Goal: Information Seeking & Learning: Understand process/instructions

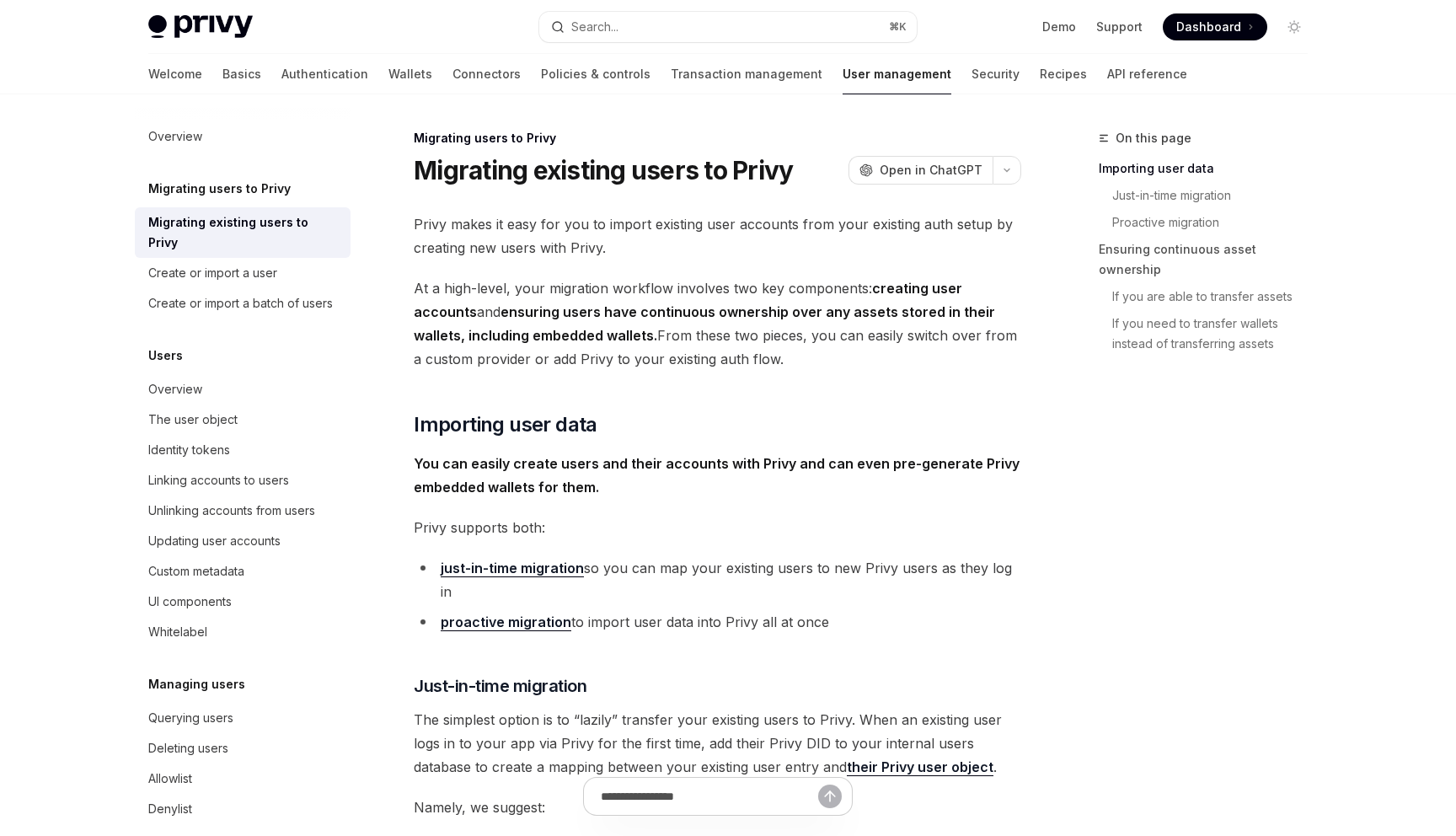
click at [675, 497] on span "You can easily create users and their accounts with Privy and can even pre-gene…" at bounding box center [717, 476] width 607 height 48
click at [209, 444] on link "Identity tokens" at bounding box center [242, 450] width 216 height 30
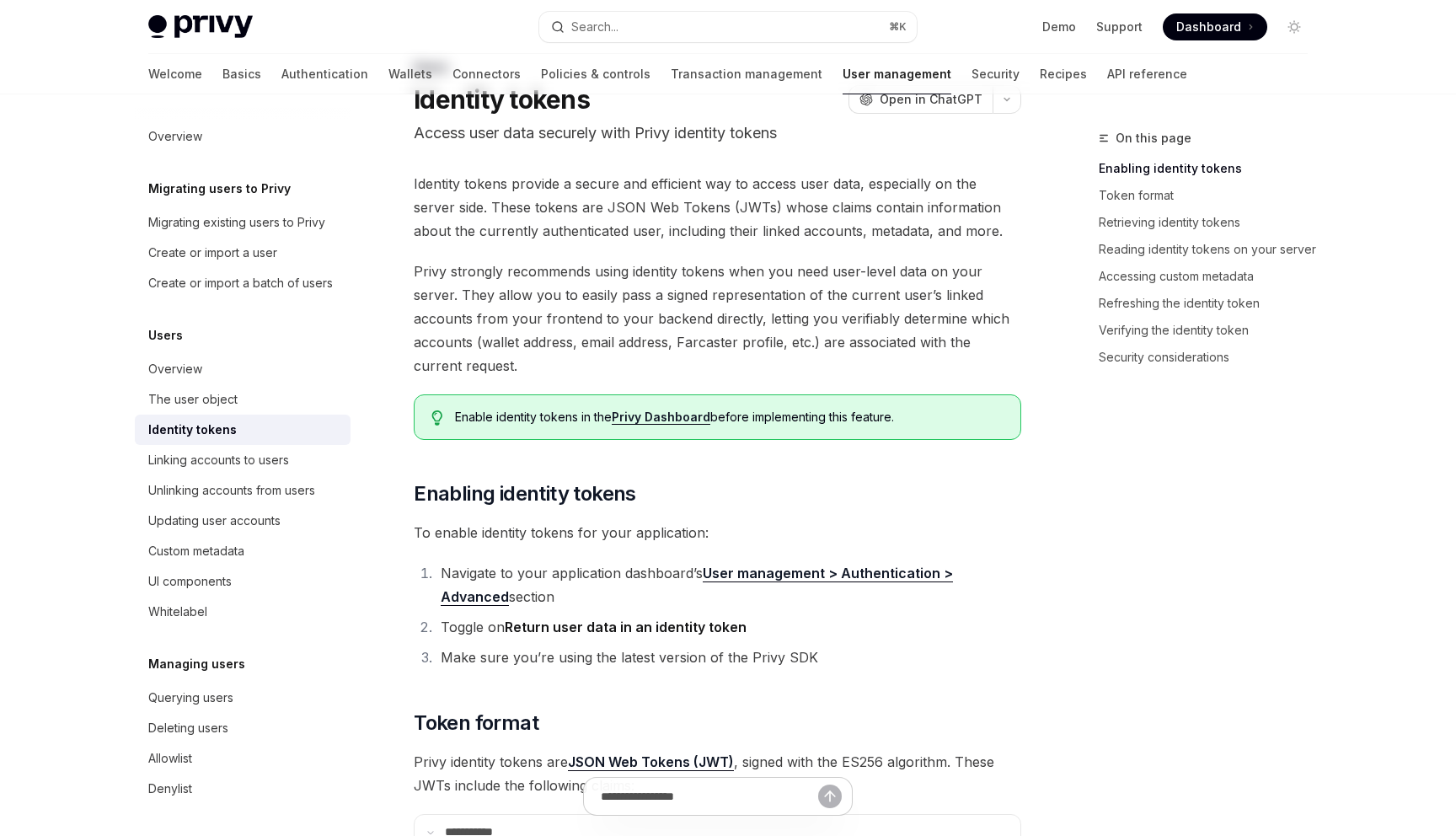
scroll to position [92, 0]
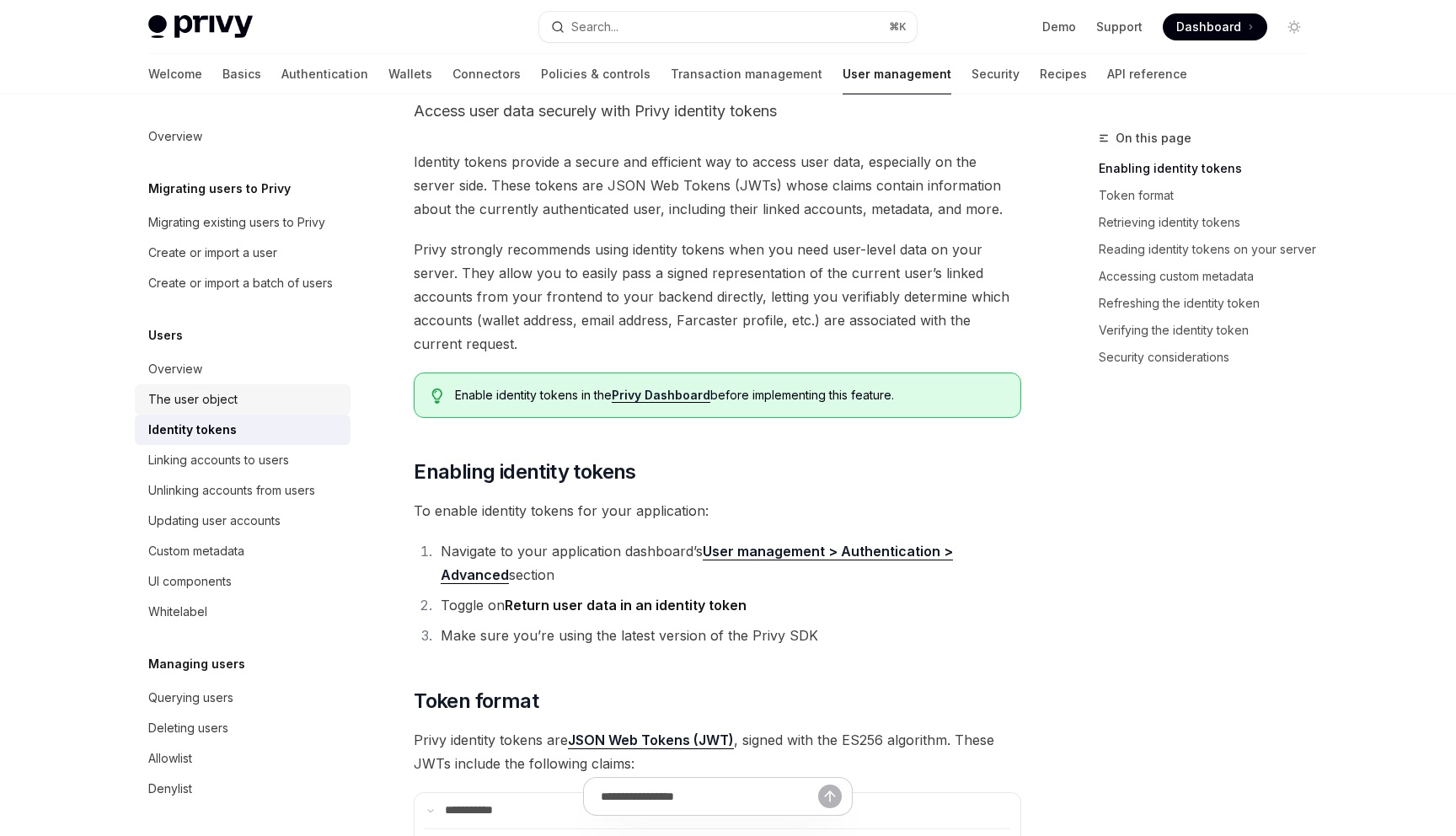
click at [241, 385] on link "The user object" at bounding box center [242, 399] width 216 height 30
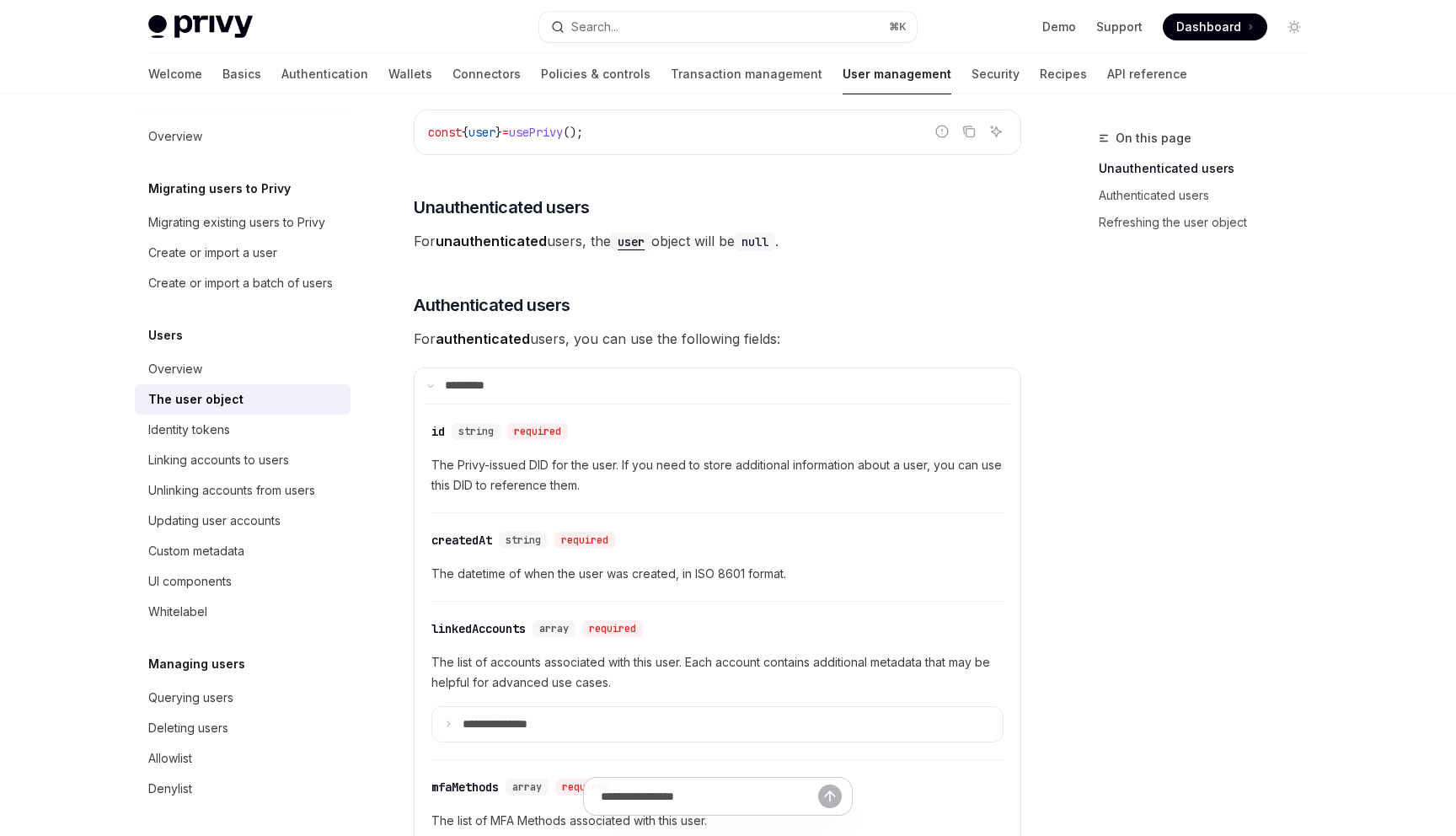
scroll to position [246, 0]
click at [553, 490] on span "The Privy-issued DID for the user. If you need to store additional information …" at bounding box center [718, 474] width 573 height 40
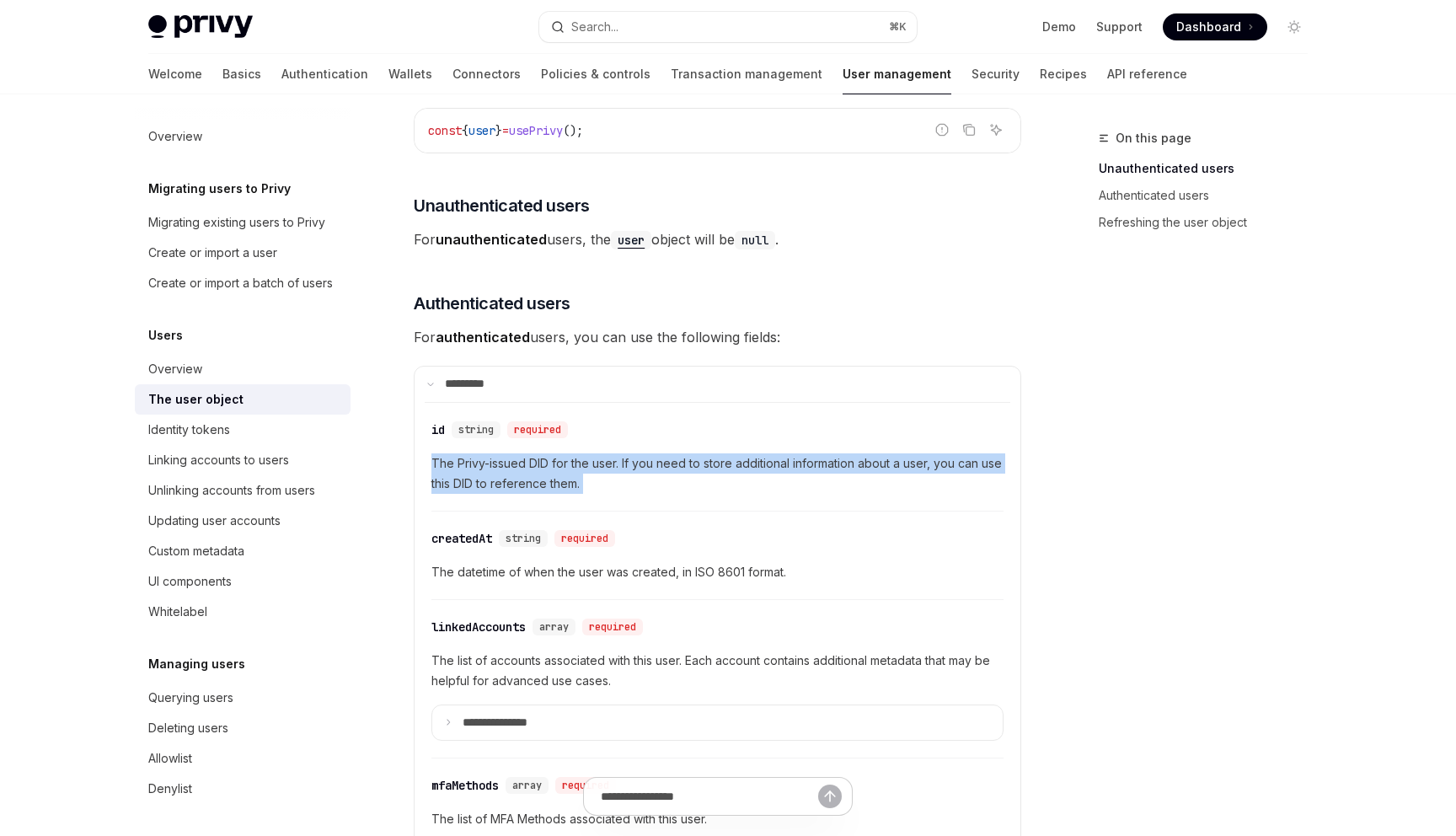
click at [553, 490] on span "The Privy-issued DID for the user. If you need to store additional information …" at bounding box center [718, 474] width 573 height 40
click at [533, 483] on span "The Privy-issued DID for the user. If you need to store additional information …" at bounding box center [718, 474] width 573 height 40
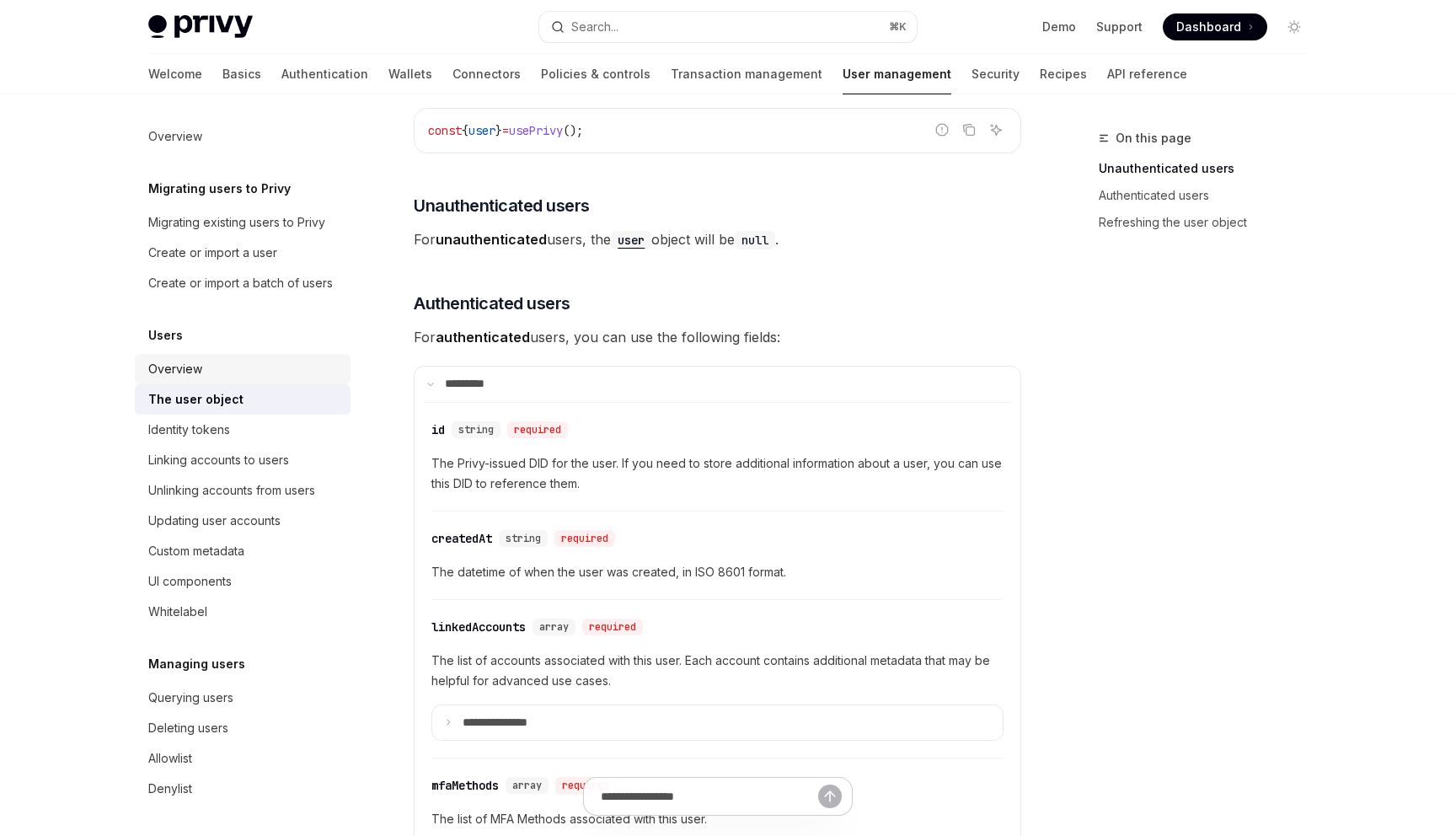
click at [204, 362] on div "Overview" at bounding box center [244, 370] width 192 height 20
type textarea "*"
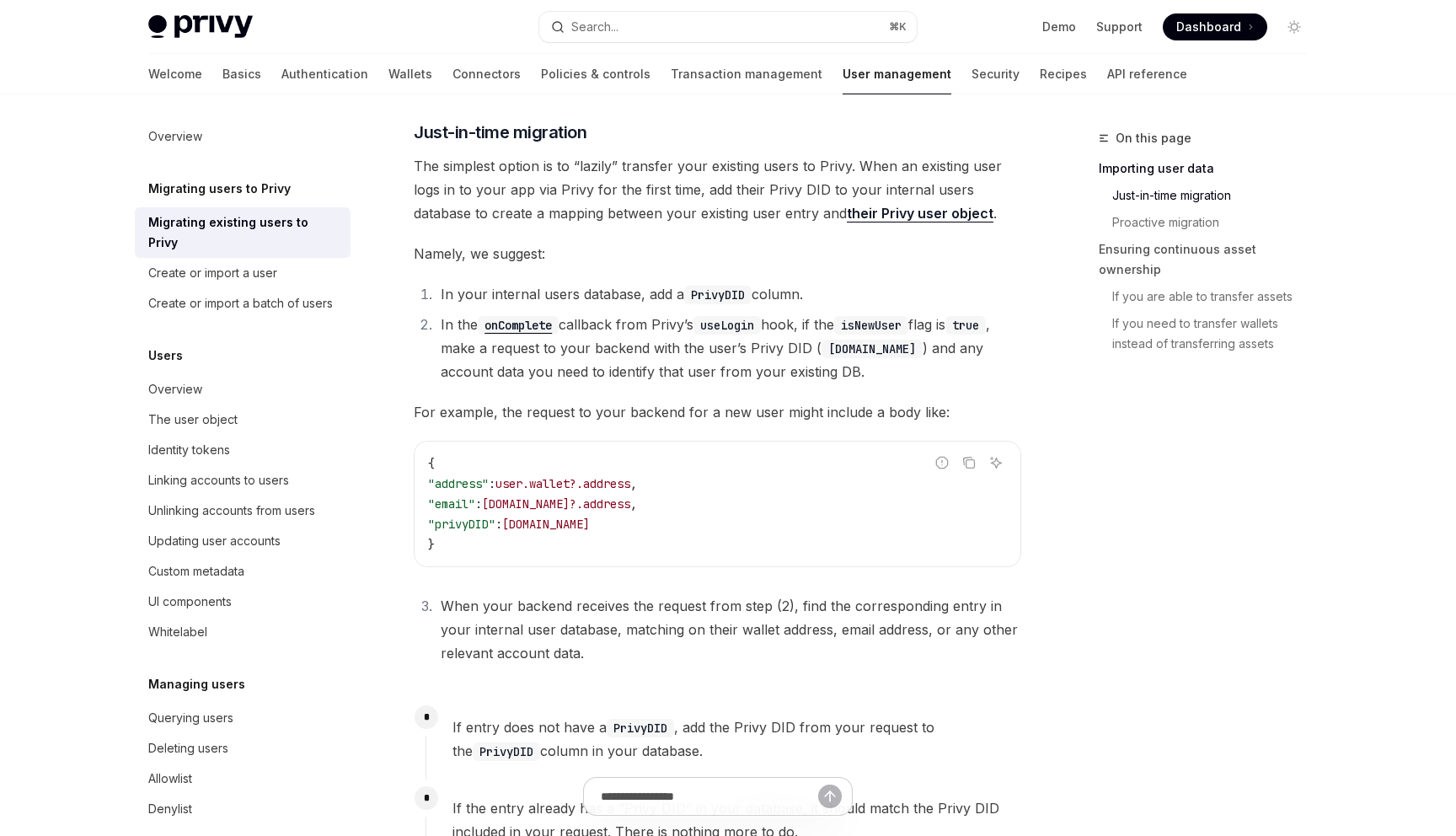
scroll to position [556, 0]
click at [681, 280] on li "In your internal users database, add a PrivyDID column." at bounding box center [728, 292] width 585 height 24
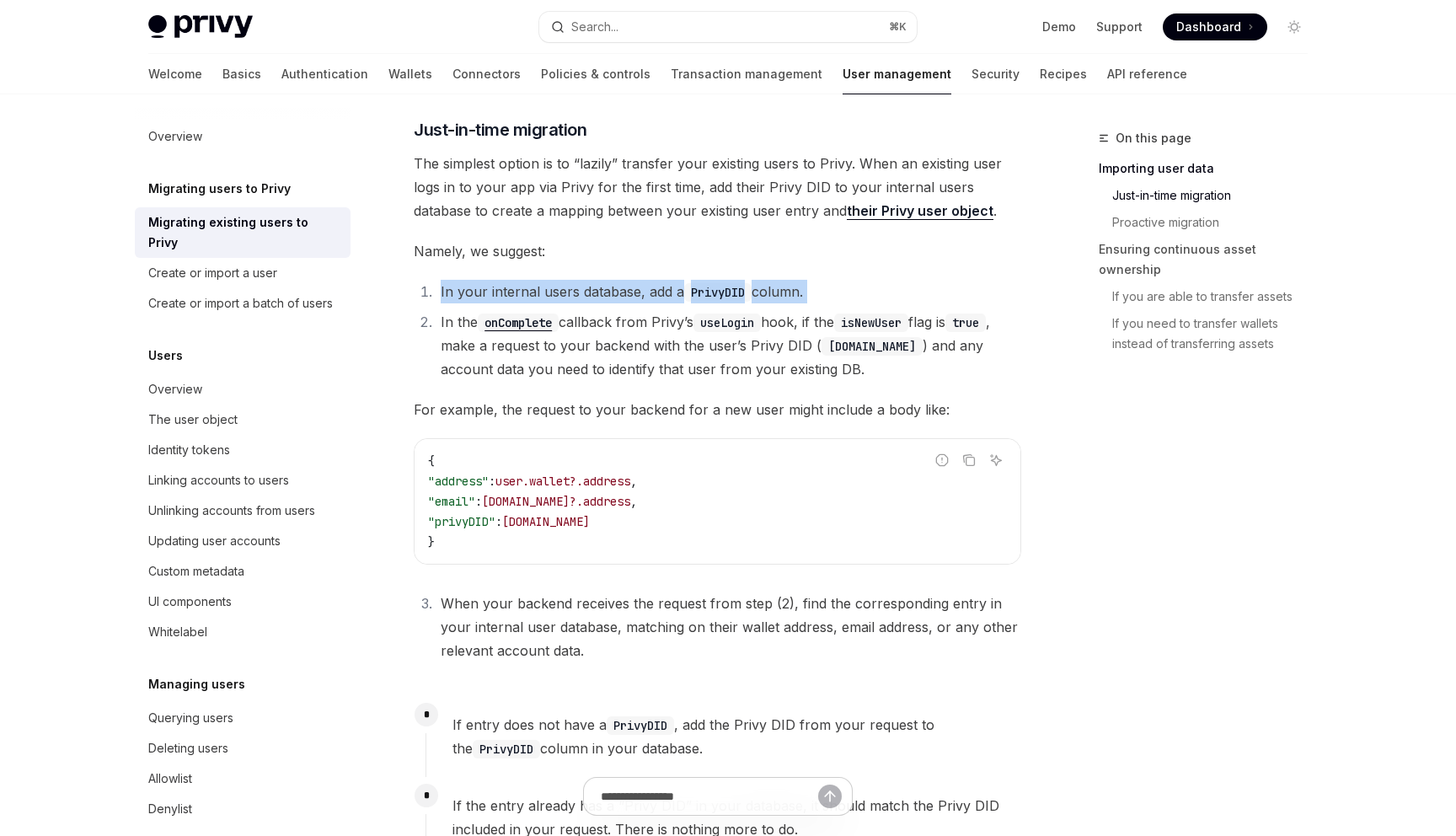
click at [649, 345] on li "In the onComplete callback from Privy’s useLogin hook, if the isNewUser flag is…" at bounding box center [728, 345] width 585 height 70
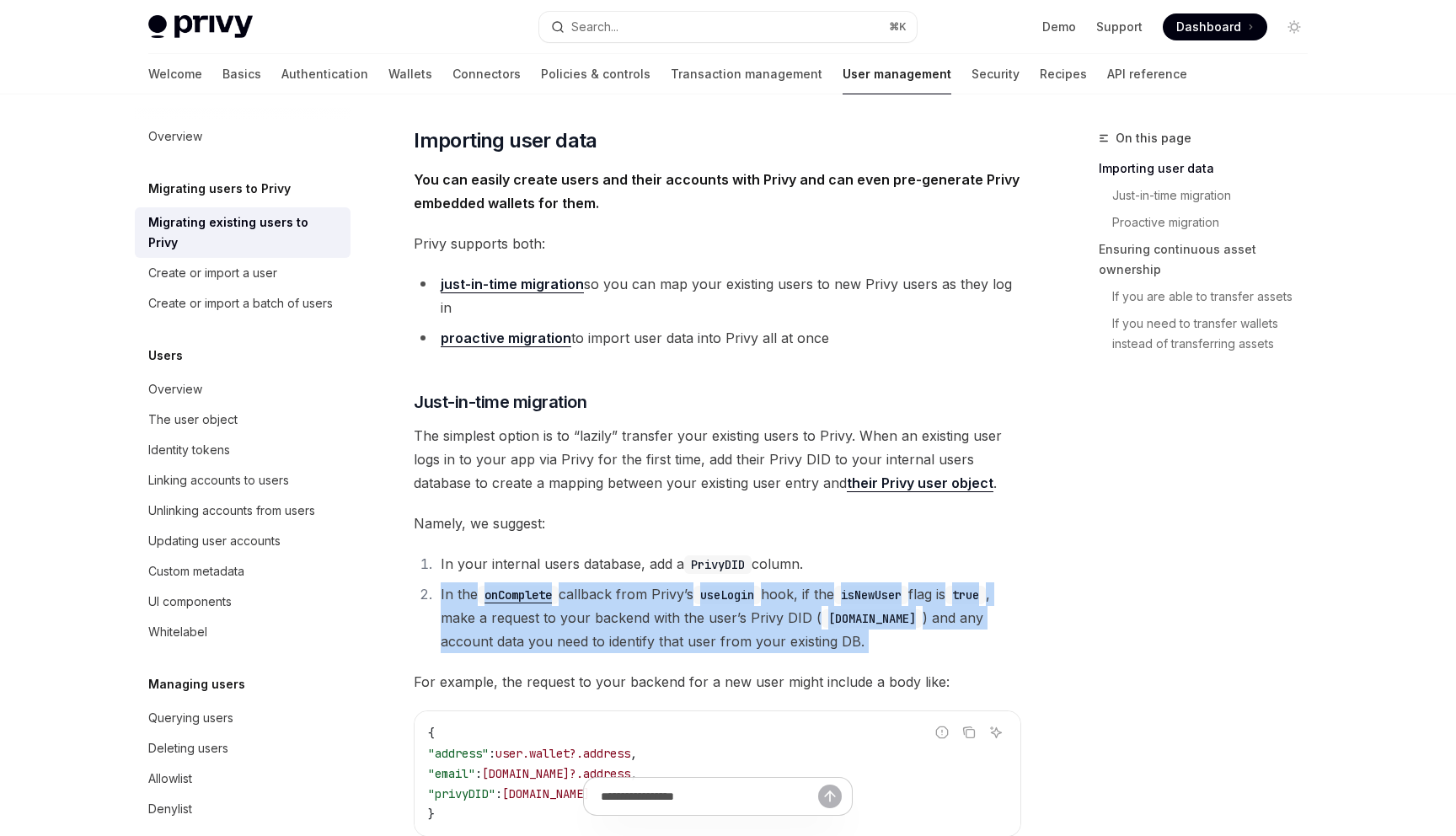
scroll to position [0, 0]
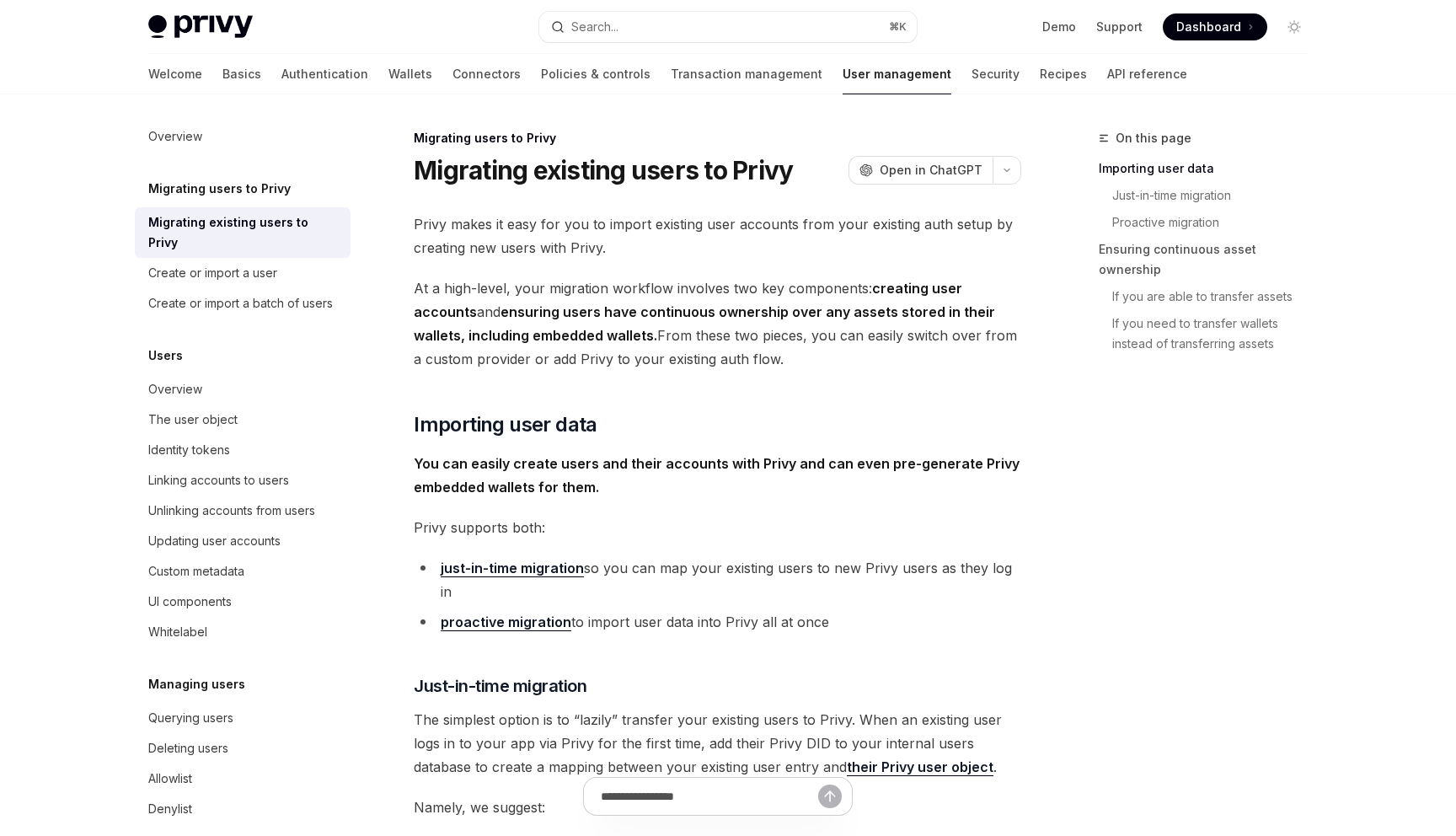
click at [645, 347] on span "At a high-level, your migration workflow involves two key components: creating …" at bounding box center [717, 323] width 607 height 94
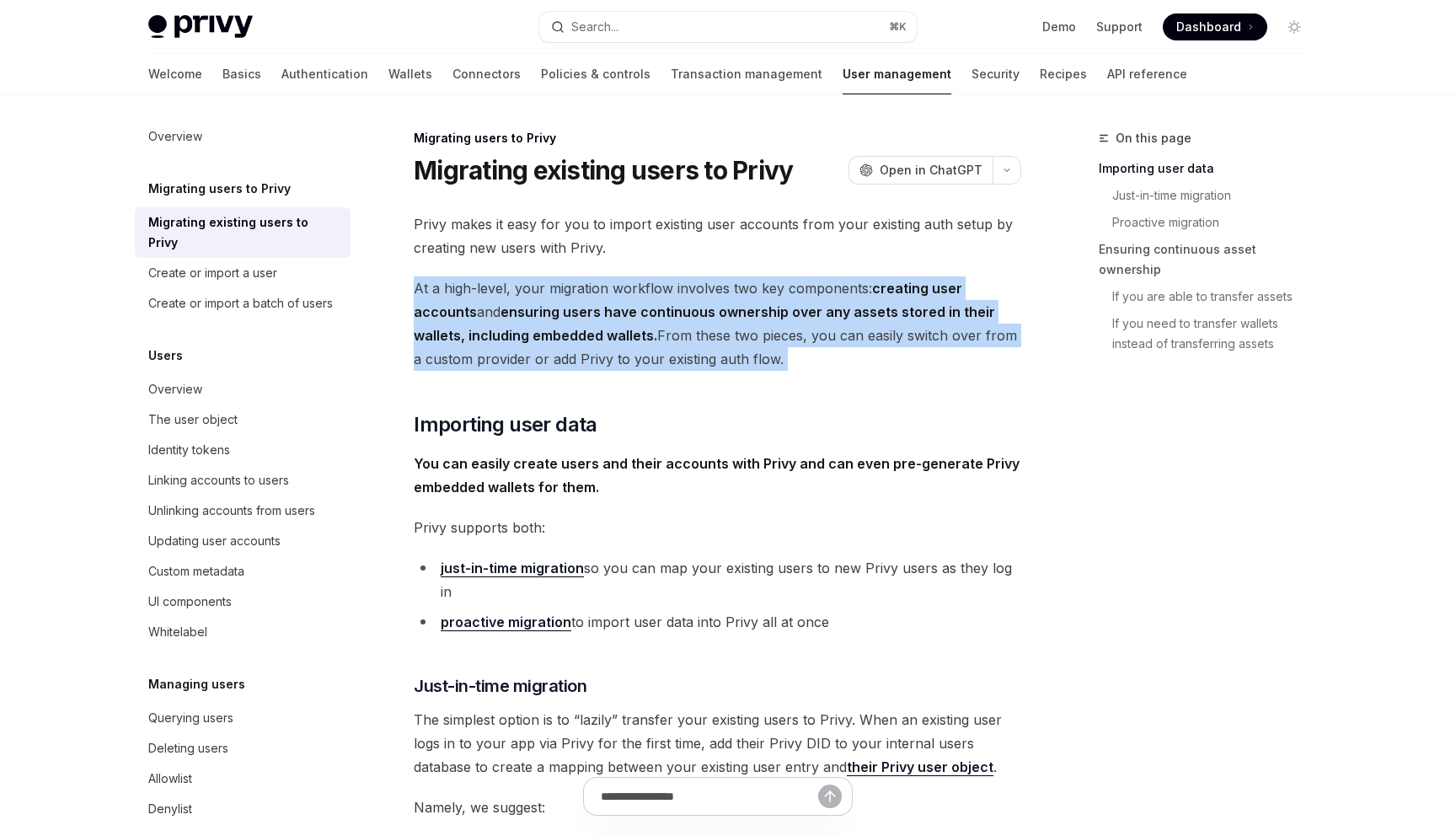
click at [669, 347] on span "At a high-level, your migration workflow involves two key components: creating …" at bounding box center [717, 323] width 607 height 94
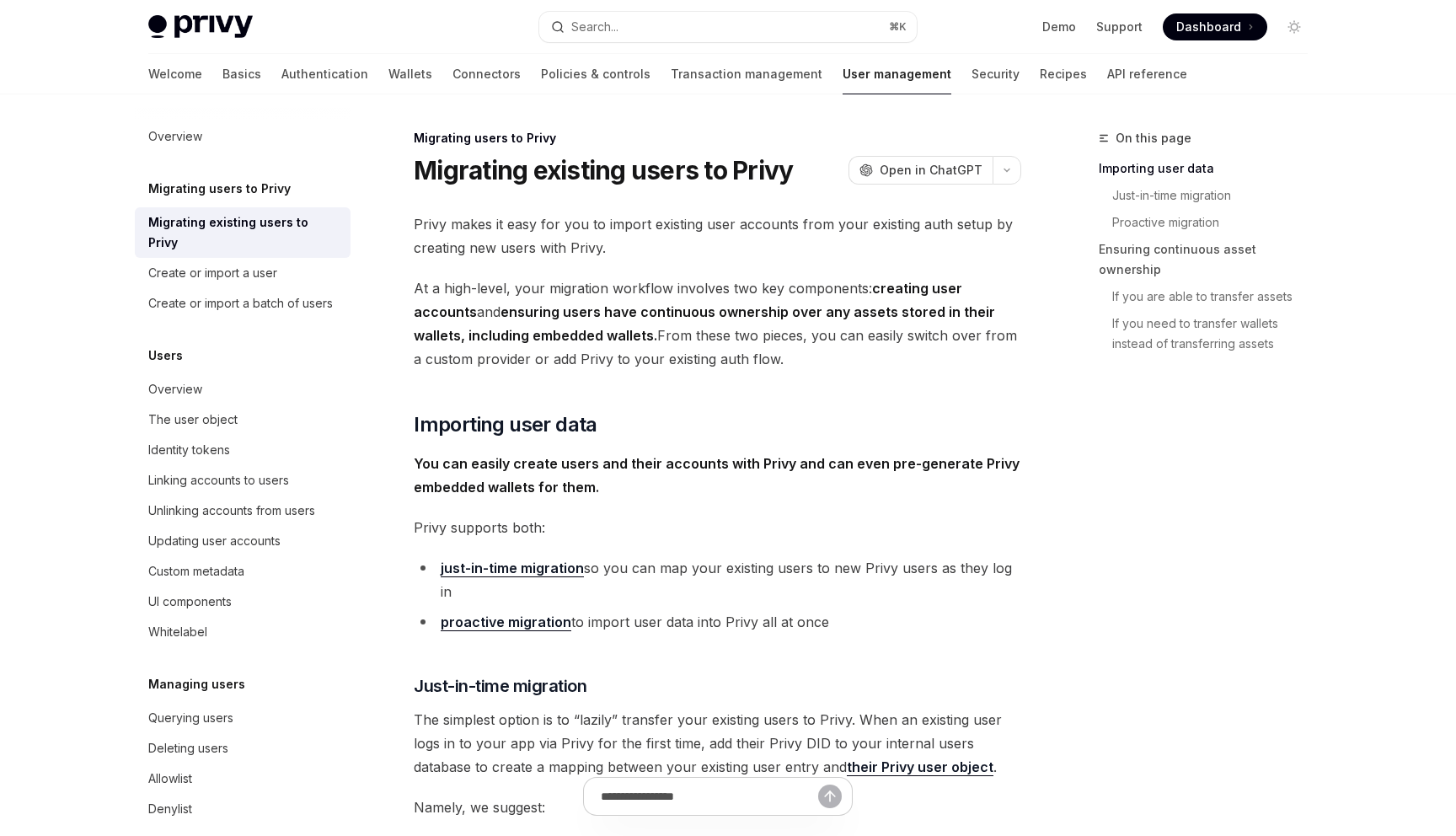
click at [818, 295] on span "At a high-level, your migration workflow involves two key components: creating …" at bounding box center [717, 323] width 607 height 94
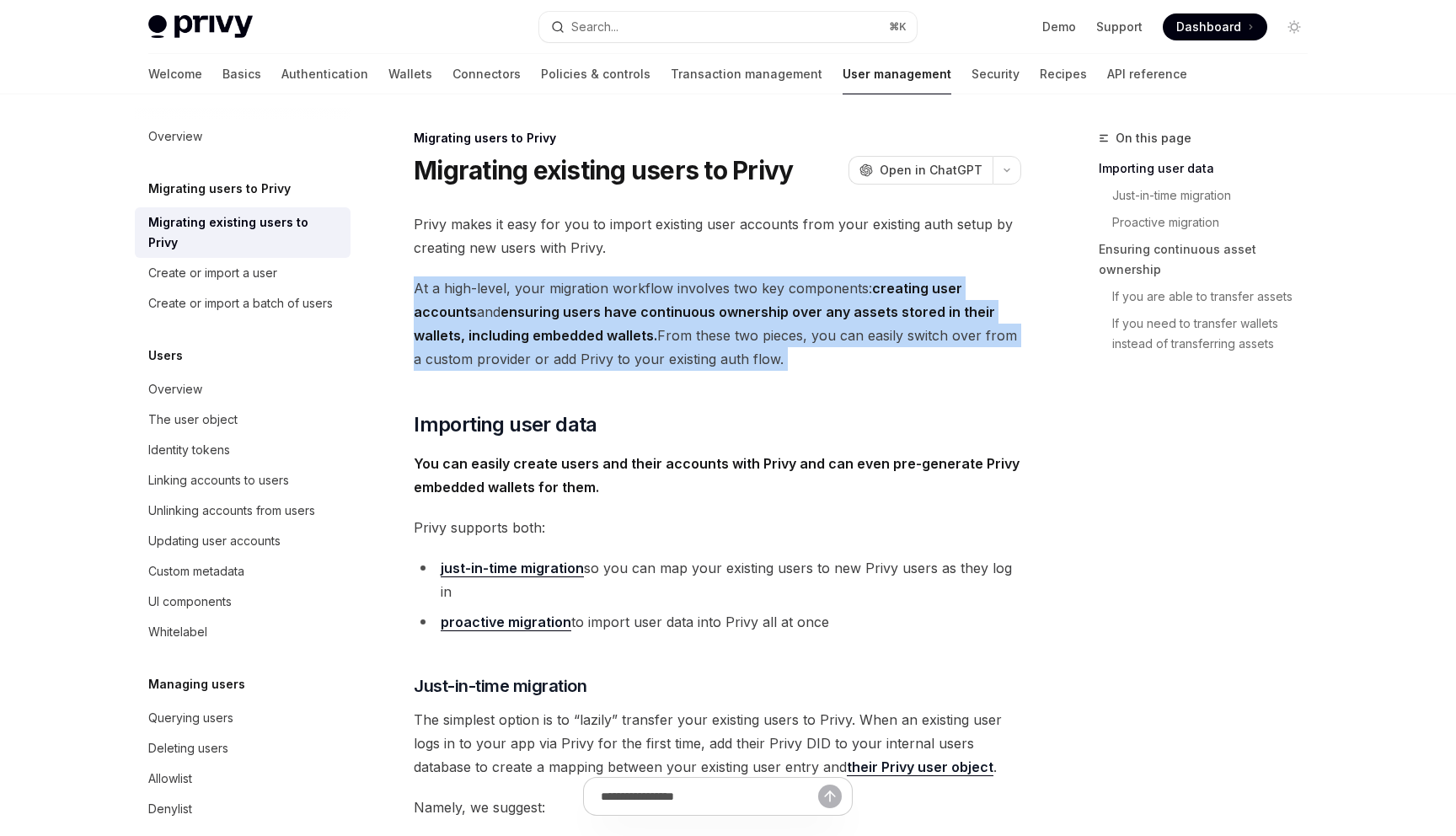
click at [801, 300] on span "At a high-level, your migration workflow involves two key components: creating …" at bounding box center [717, 323] width 607 height 94
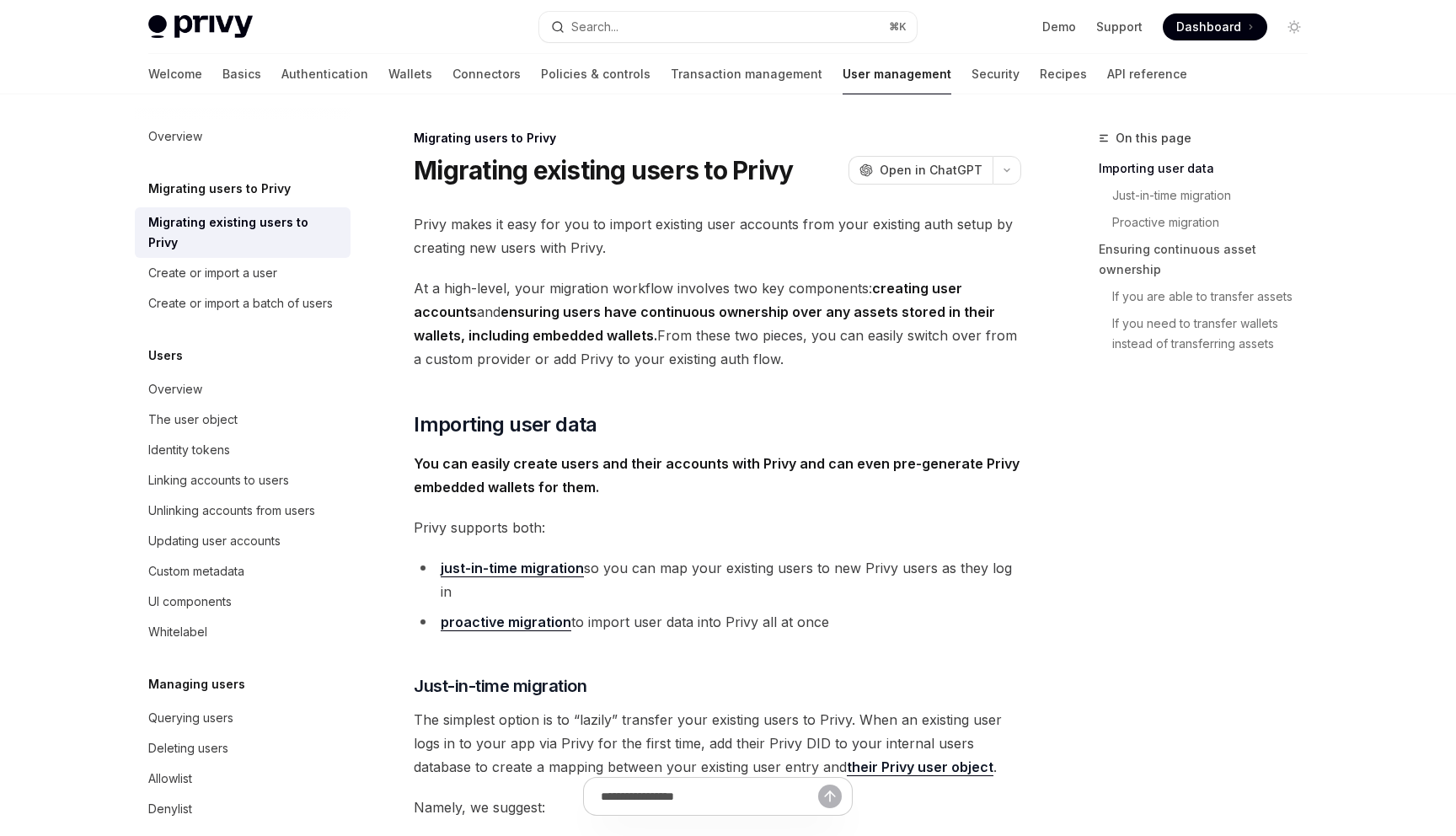
click at [801, 300] on span "At a high-level, your migration workflow involves two key components: creating …" at bounding box center [717, 323] width 607 height 94
click at [650, 316] on strong "ensuring users have continuous ownership over any assets stored in their wallet…" at bounding box center [704, 324] width 582 height 40
click at [227, 194] on h5 "Migrating users to Privy" at bounding box center [219, 188] width 143 height 20
click at [181, 131] on div "Overview" at bounding box center [175, 136] width 54 height 20
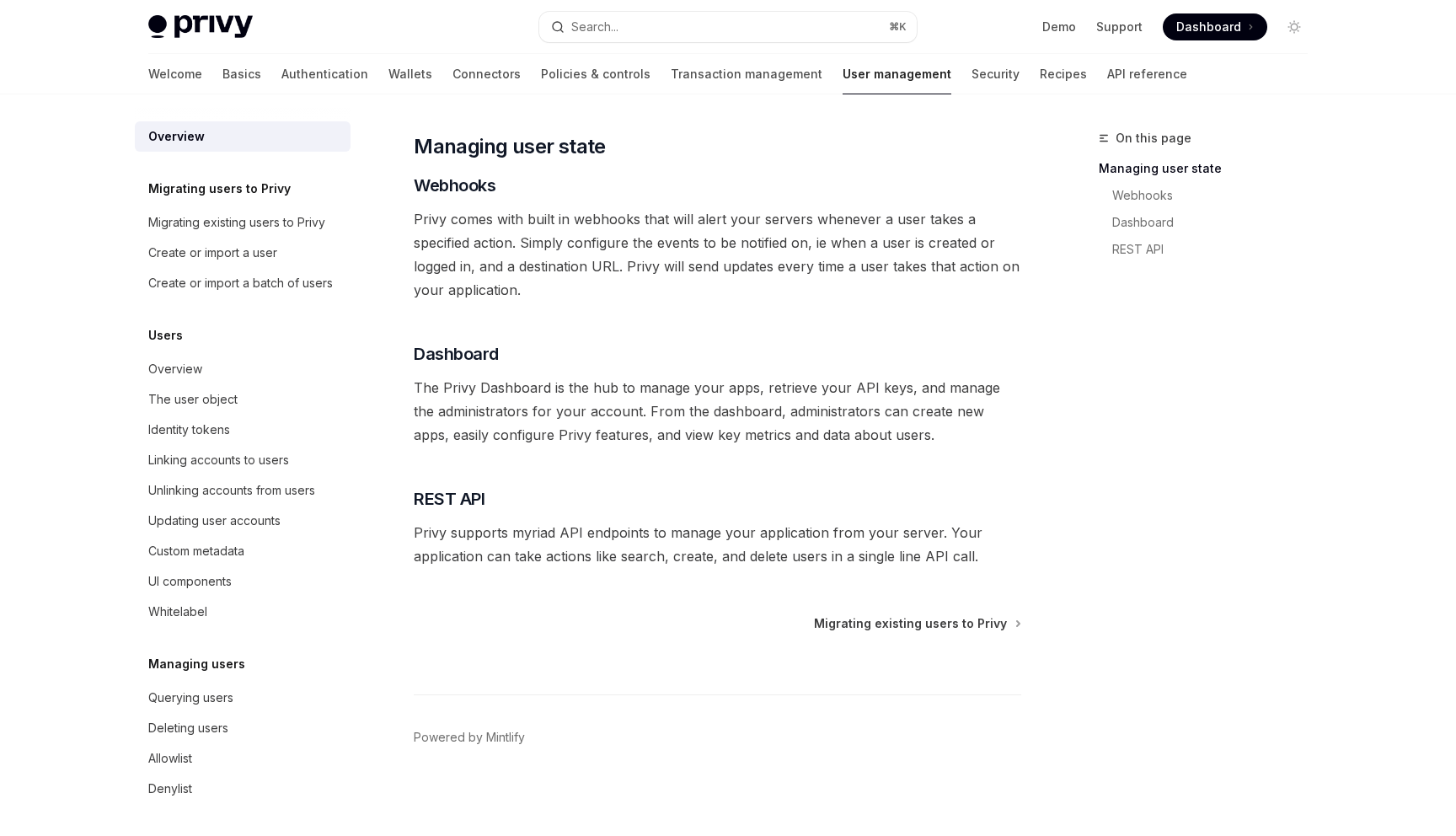
scroll to position [233, 0]
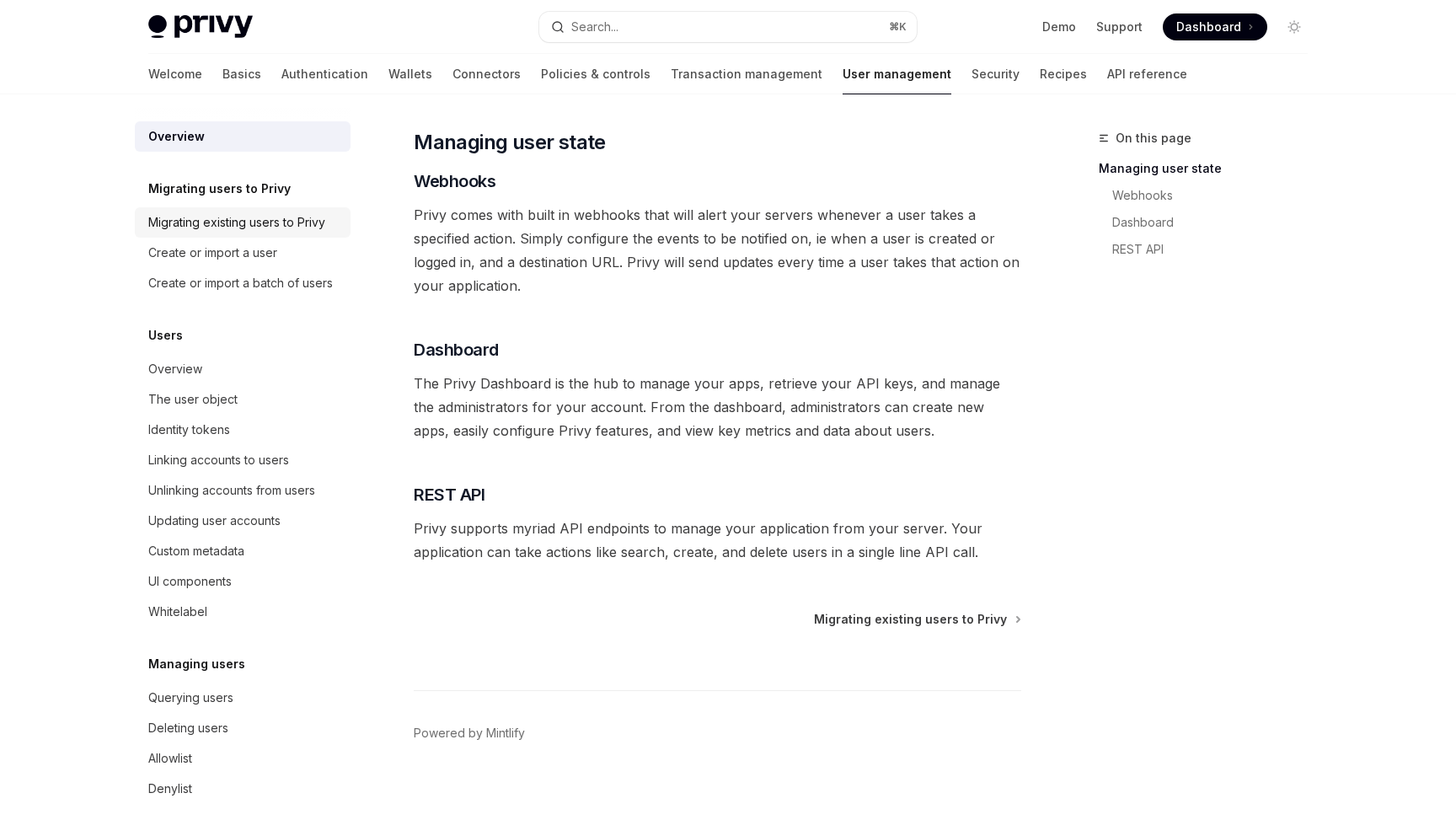
click at [278, 209] on link "Migrating existing users to Privy" at bounding box center [242, 222] width 216 height 30
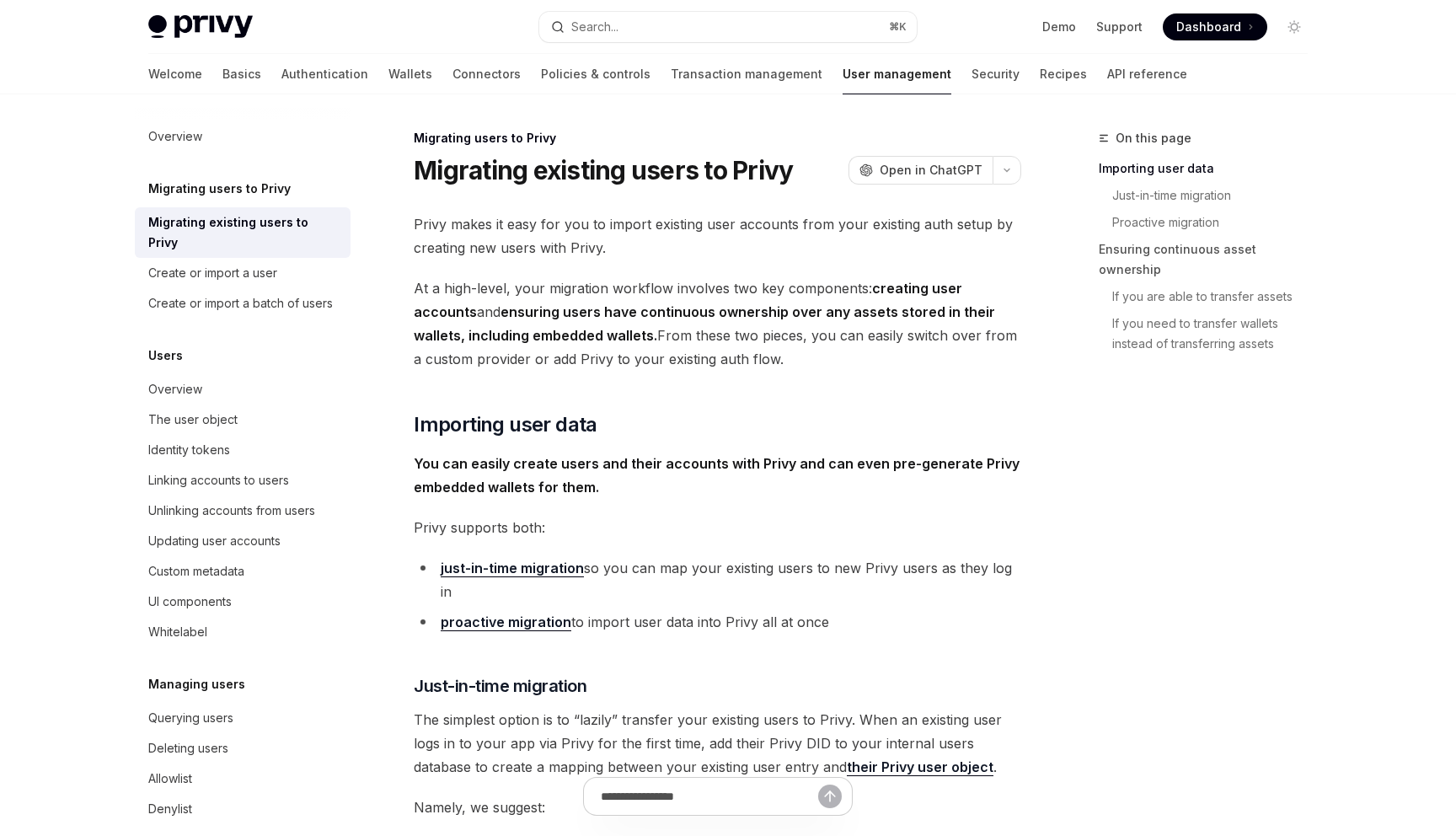
click at [505, 331] on strong "ensuring users have continuous ownership over any assets stored in their wallet…" at bounding box center [704, 324] width 582 height 40
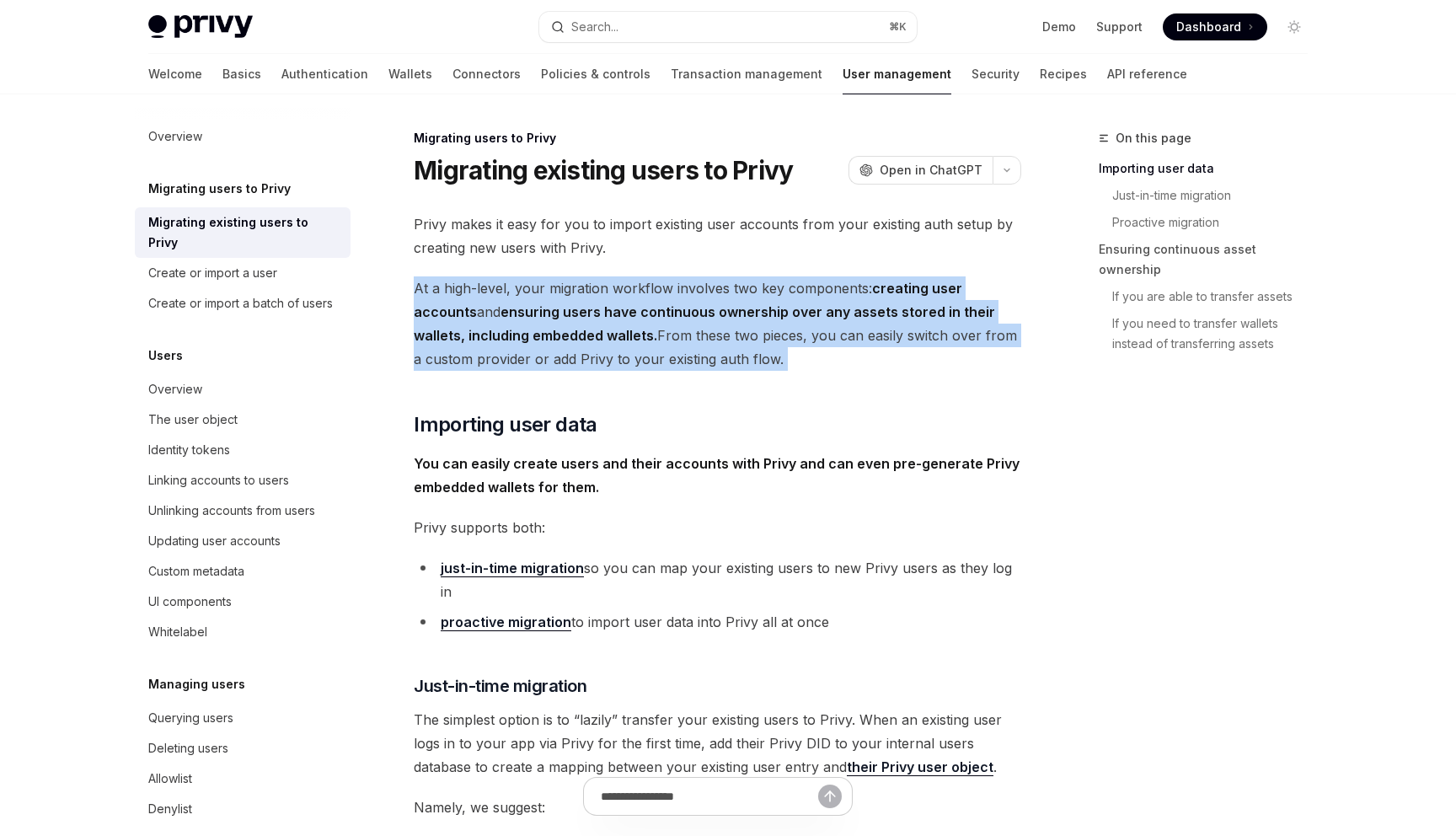
click at [549, 345] on span "At a high-level, your migration workflow involves two key components: creating …" at bounding box center [717, 323] width 607 height 94
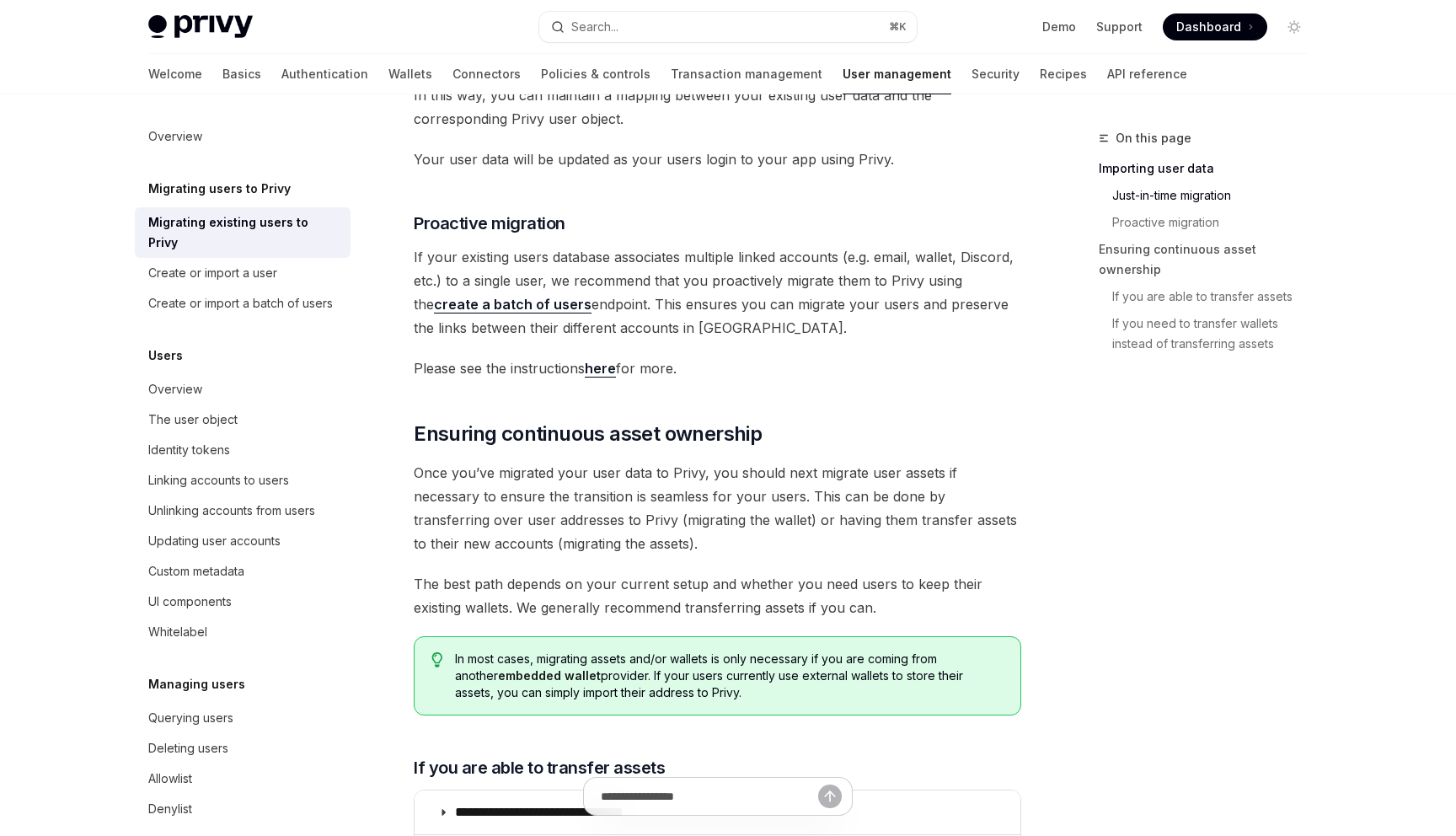
scroll to position [1435, 0]
click at [608, 295] on span "If your existing users database associates multiple linked accounts (e.g. email…" at bounding box center [717, 289] width 607 height 94
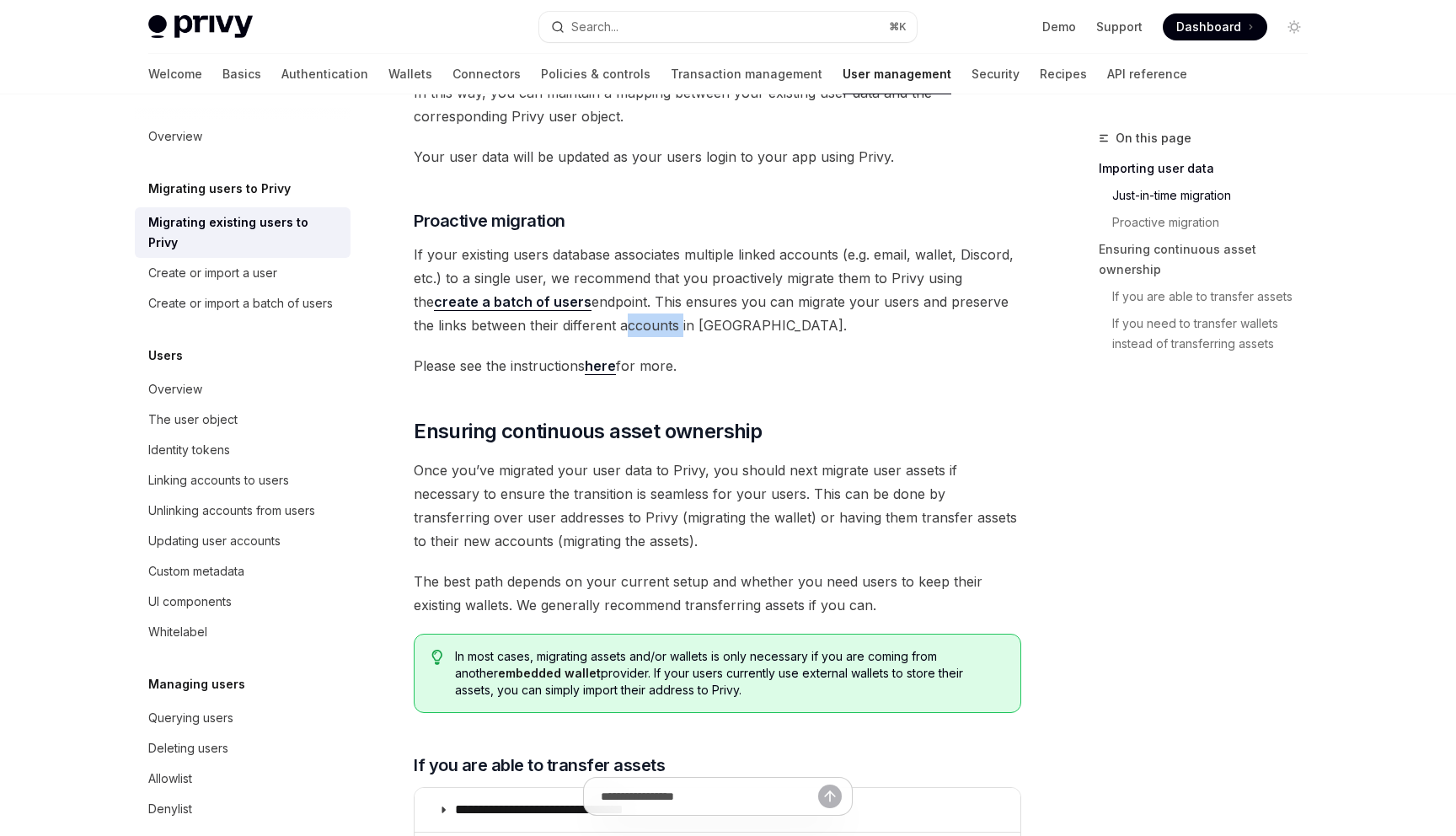
click at [608, 295] on span "If your existing users database associates multiple linked accounts (e.g. email…" at bounding box center [717, 289] width 607 height 94
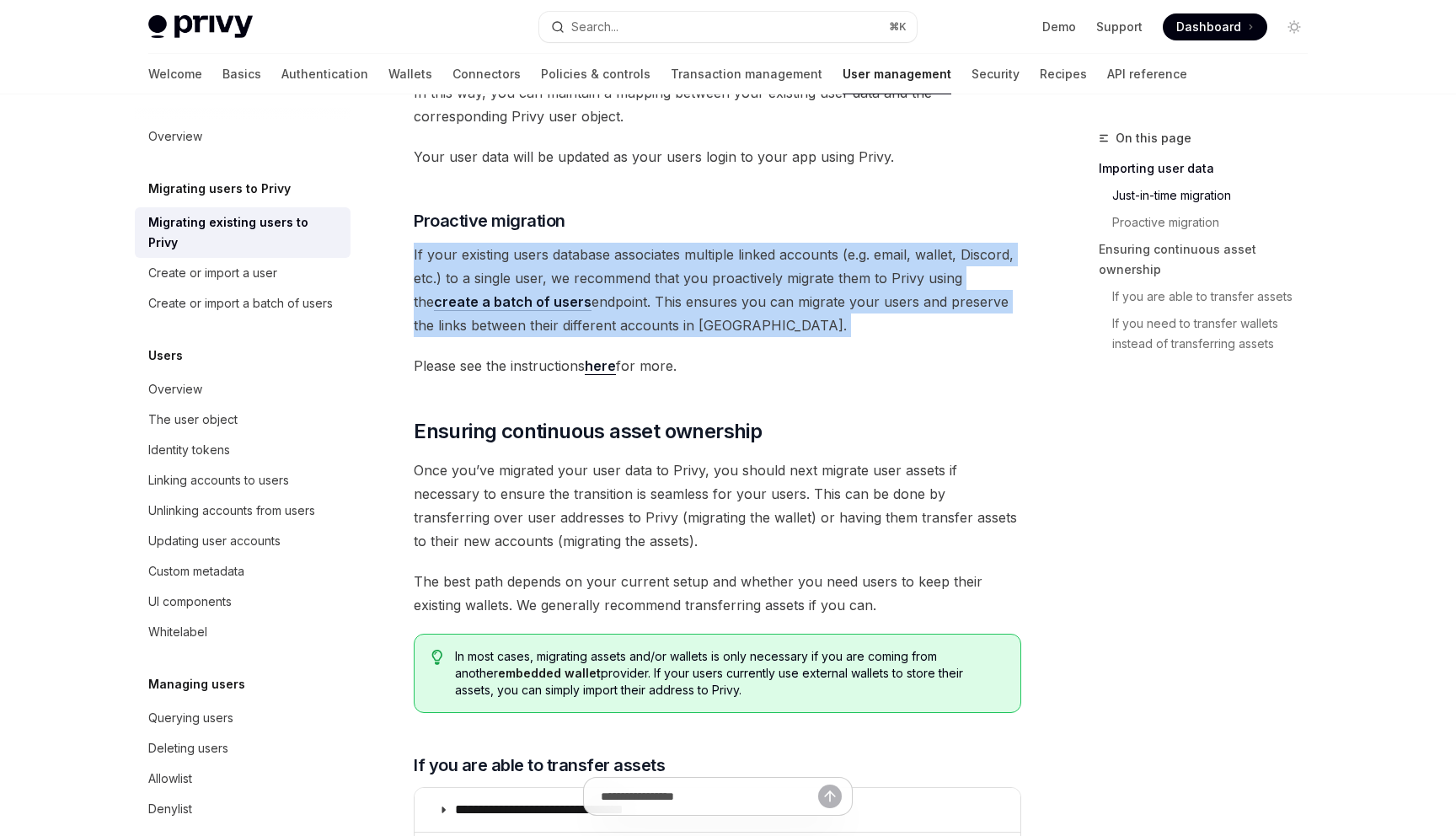
click at [701, 278] on span "If your existing users database associates multiple linked accounts (e.g. email…" at bounding box center [717, 289] width 607 height 94
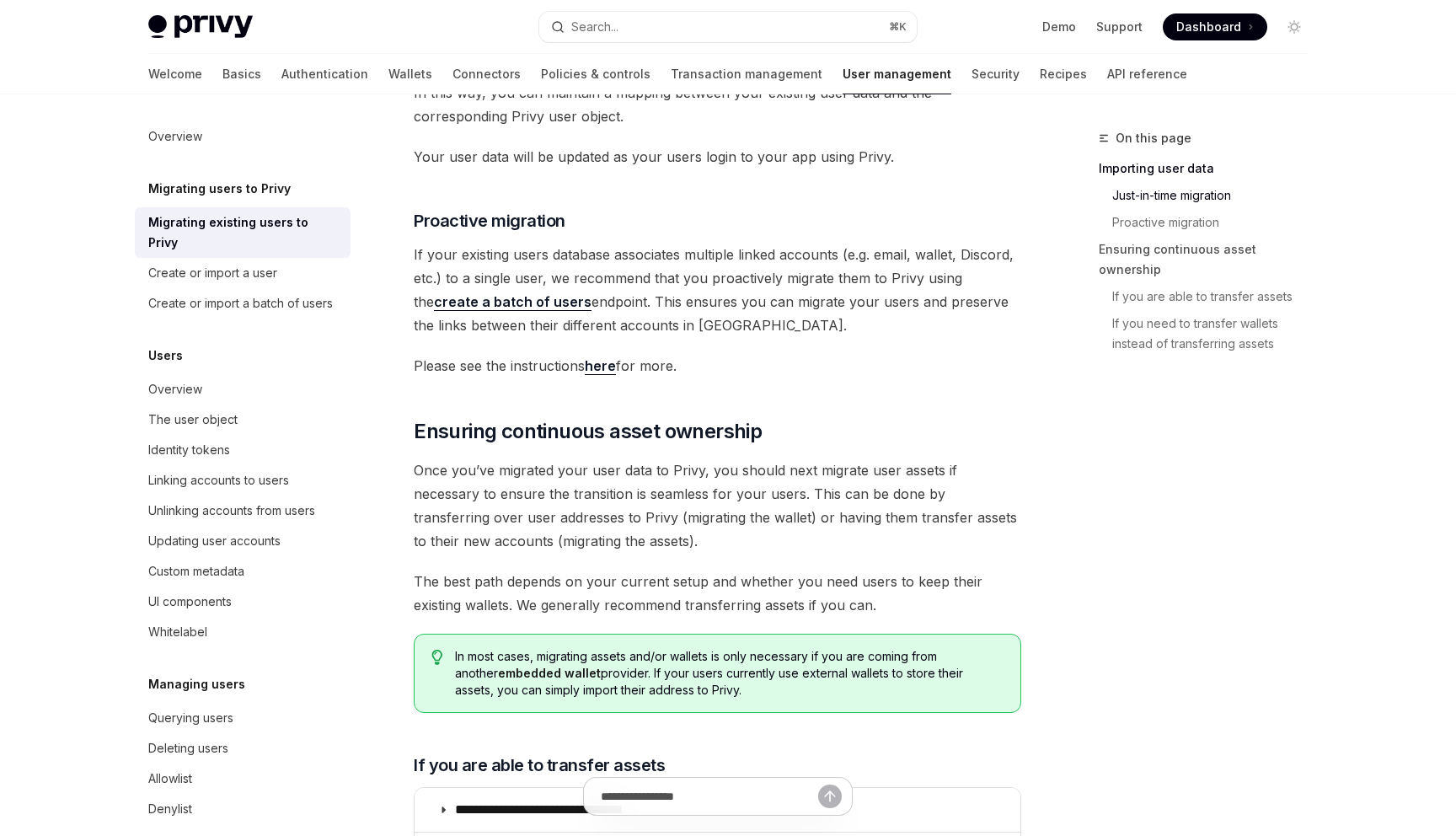
click at [701, 278] on span "If your existing users database associates multiple linked accounts (e.g. email…" at bounding box center [717, 289] width 607 height 94
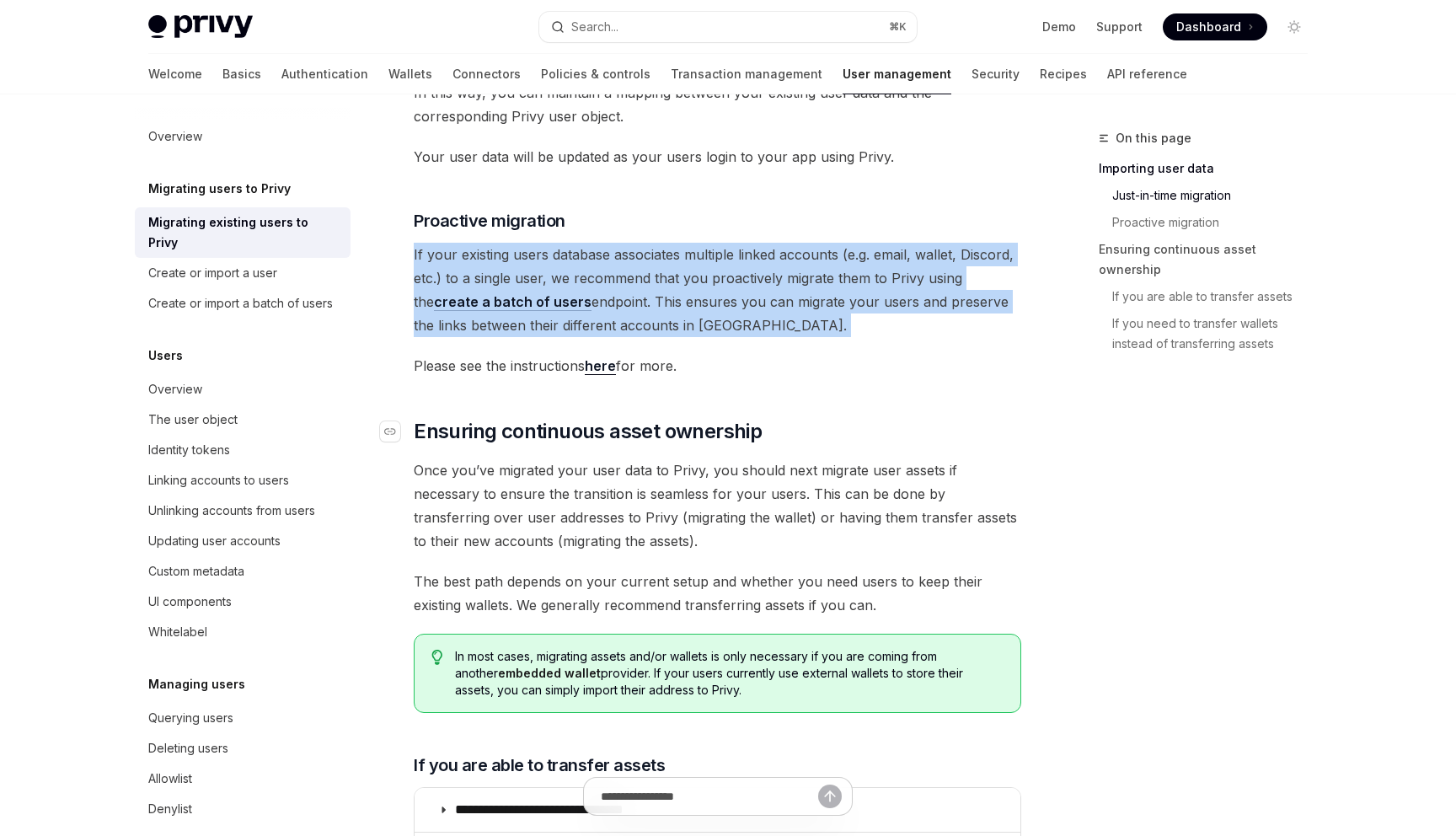
click at [623, 418] on span "Ensuring continuous asset ownership" at bounding box center [587, 431] width 348 height 27
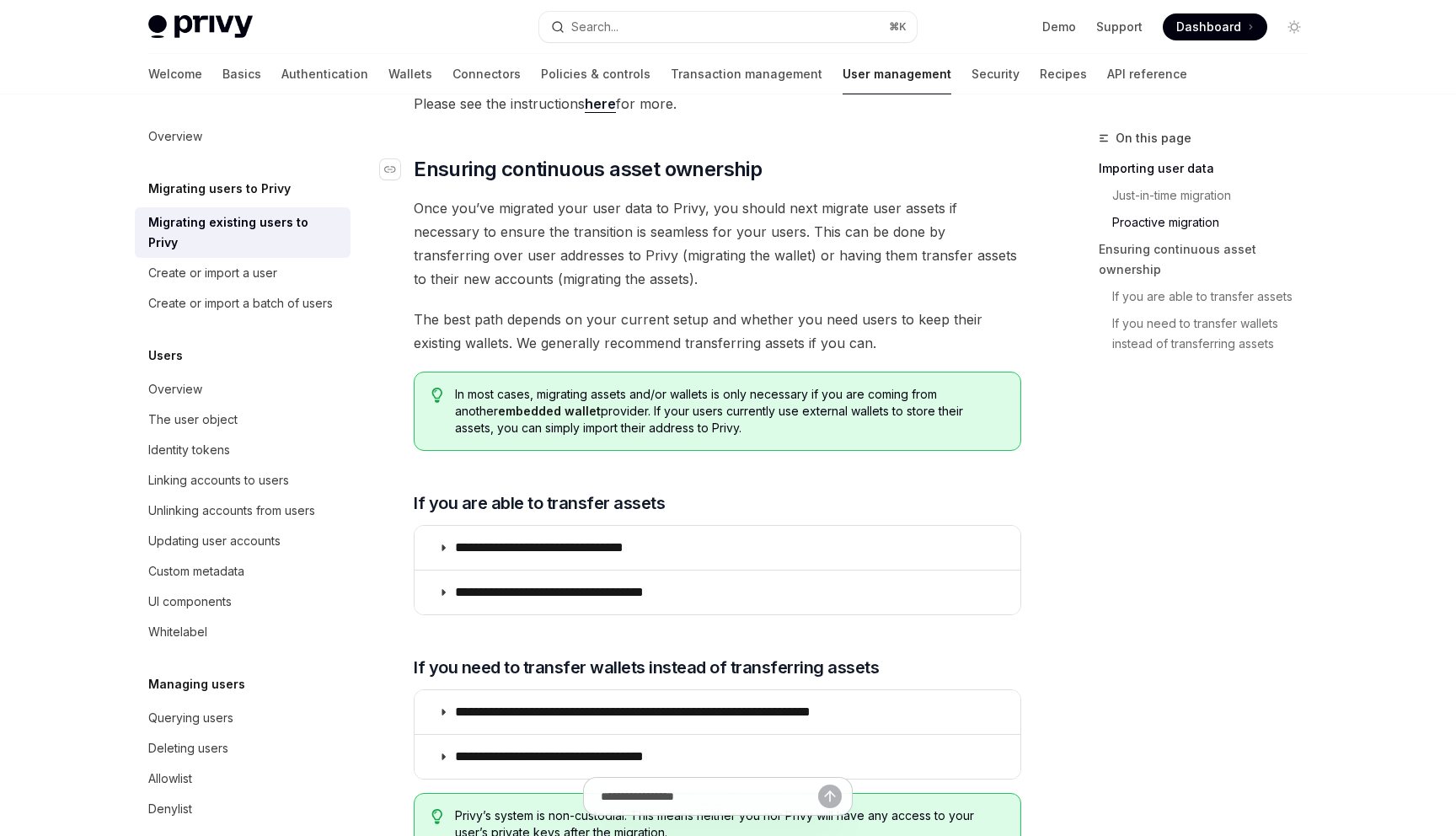
scroll to position [1701, 0]
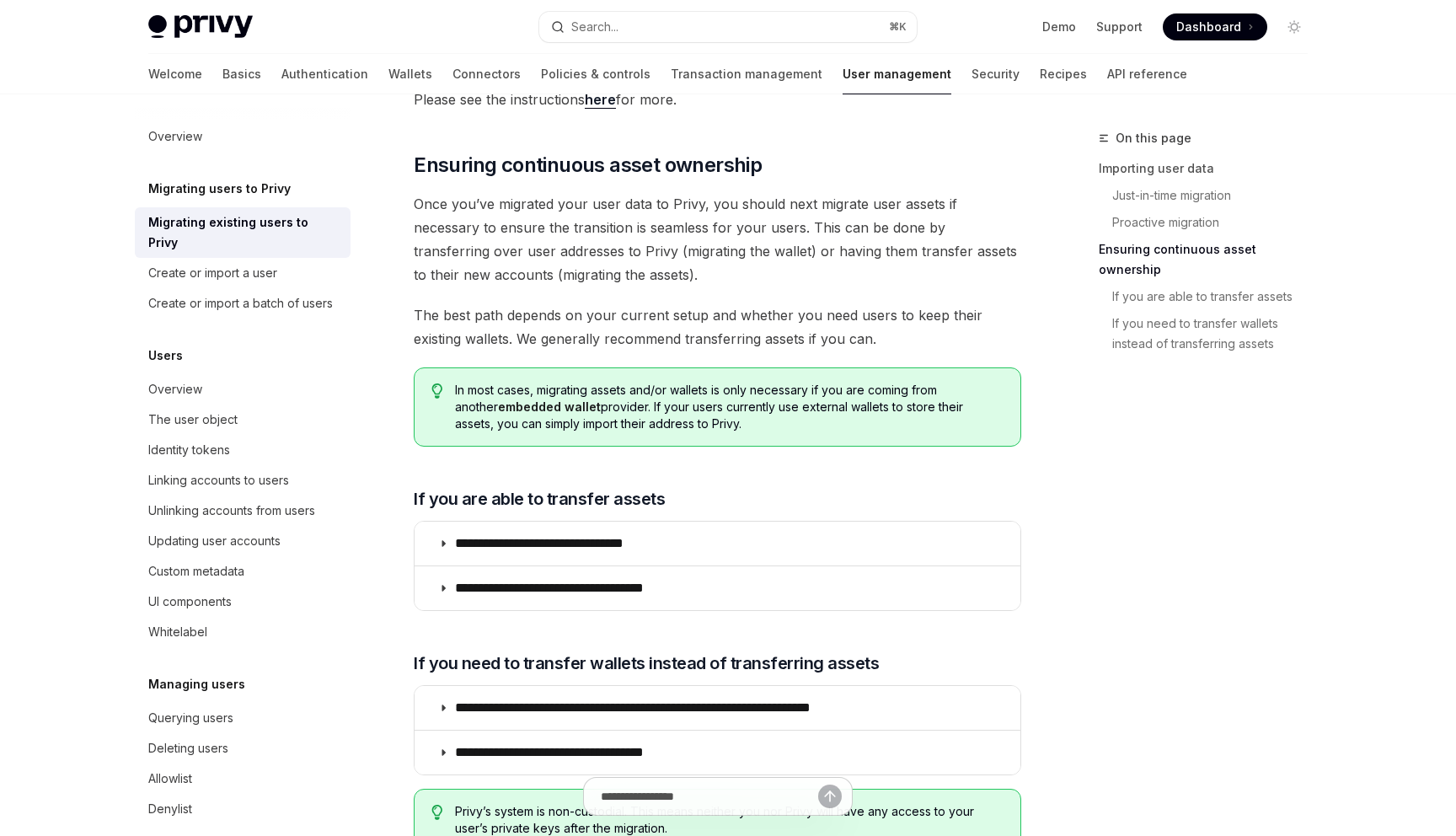
click at [630, 205] on span "Once you’ve migrated your user data to Privy, you should next migrate user asse…" at bounding box center [717, 239] width 607 height 94
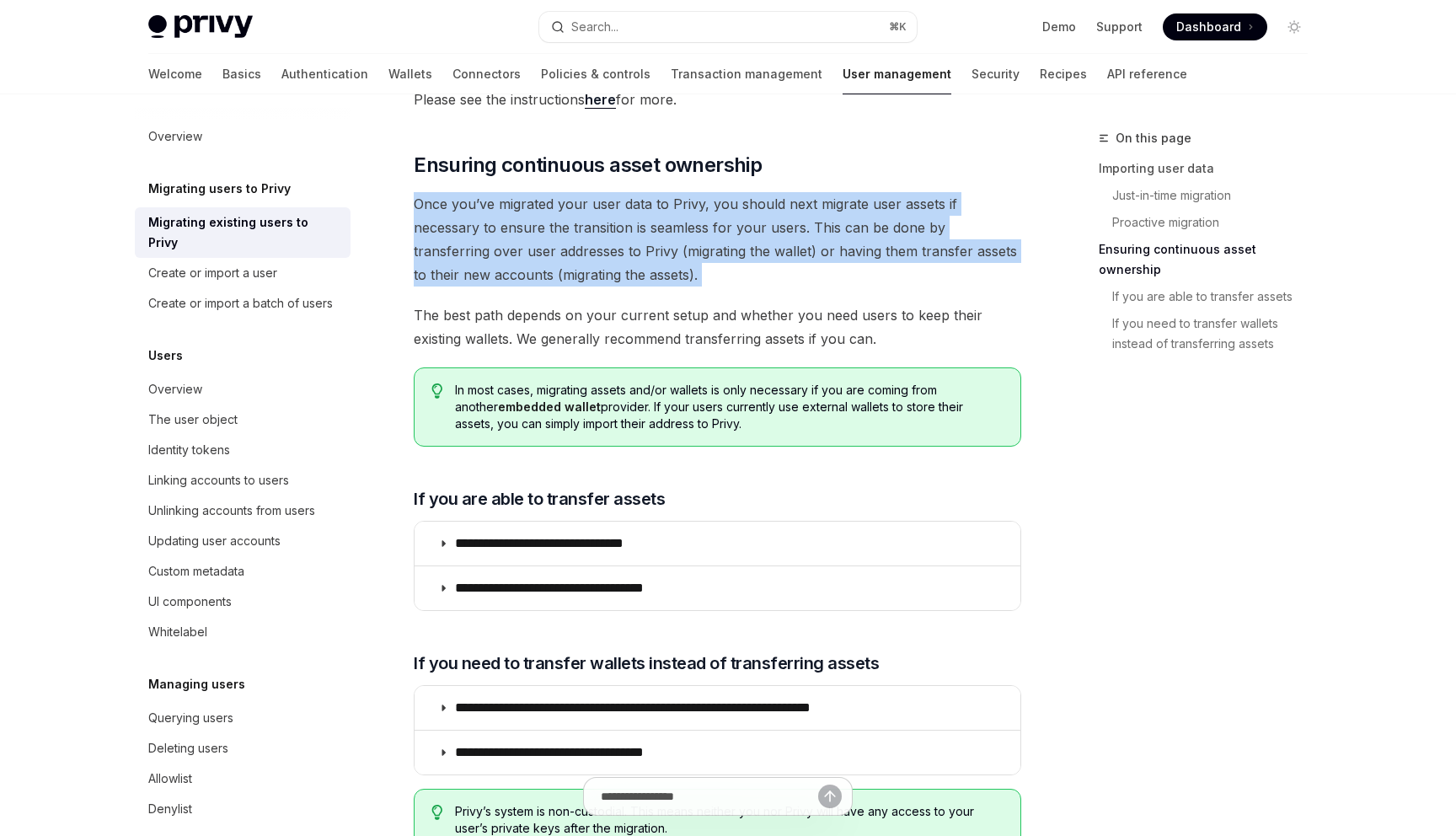
click at [630, 205] on span "Once you’ve migrated your user data to Privy, you should next migrate user asse…" at bounding box center [717, 239] width 607 height 94
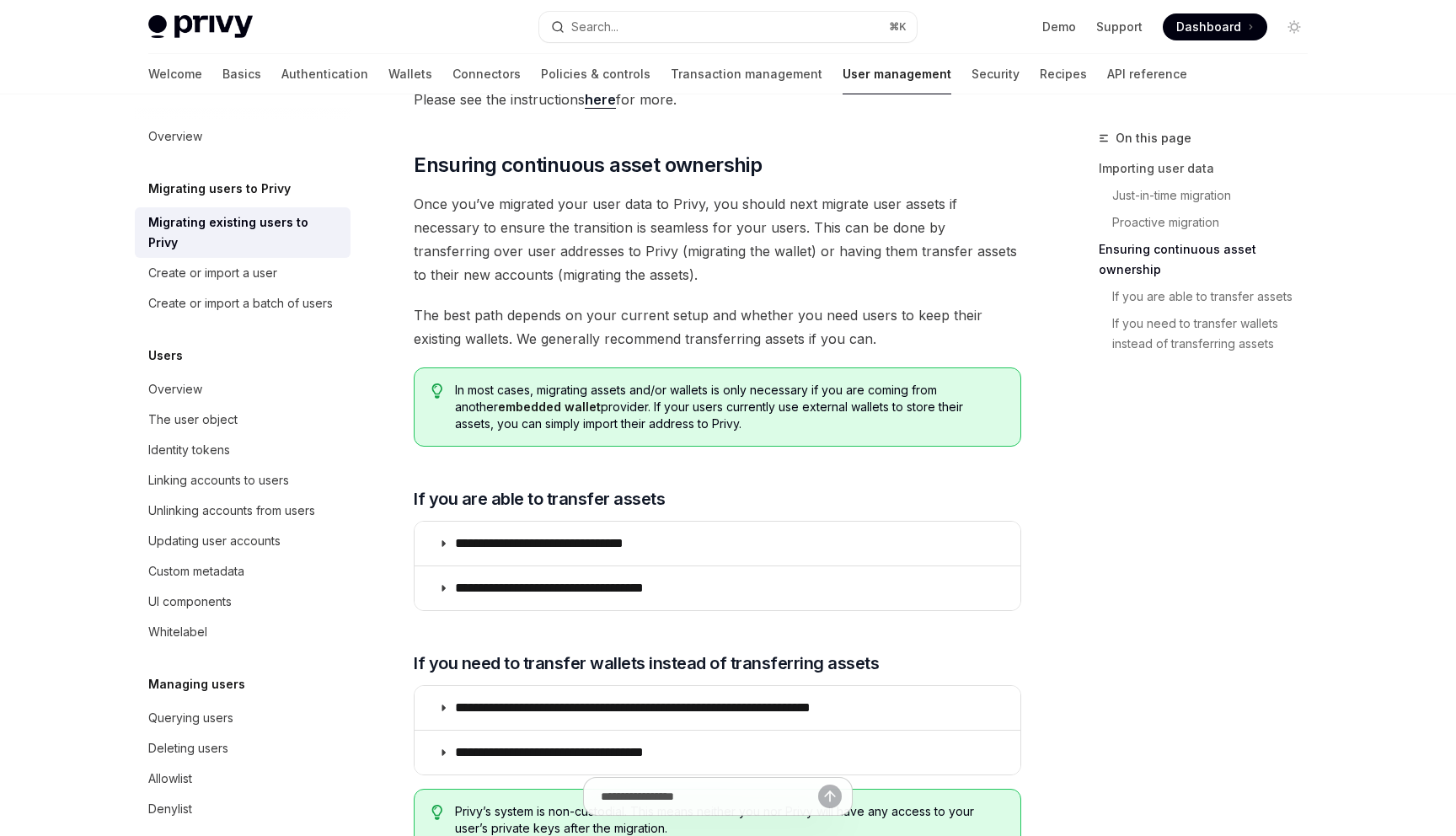
click at [613, 213] on span "Once you’ve migrated your user data to Privy, you should next migrate user asse…" at bounding box center [717, 239] width 607 height 94
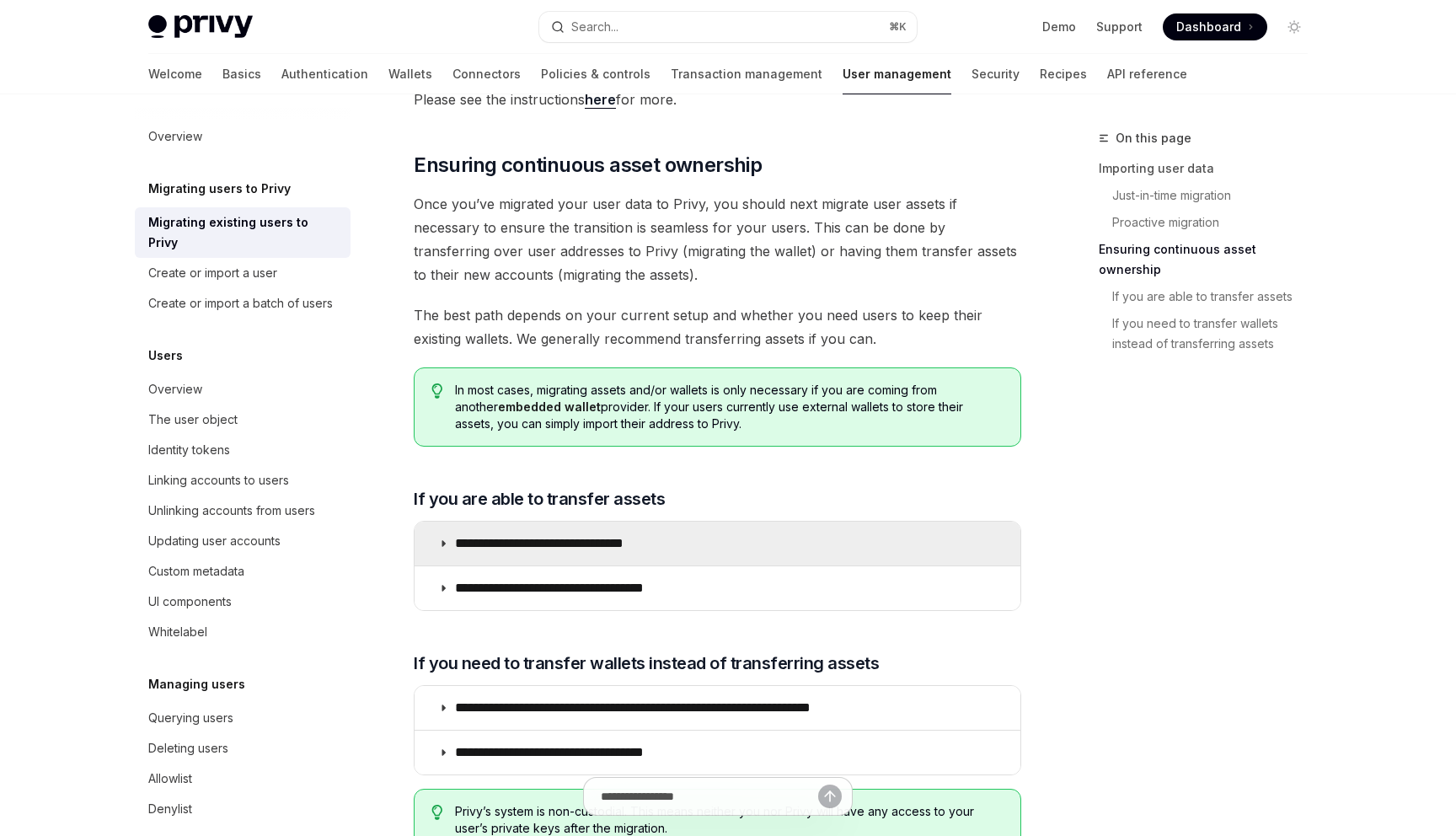
click at [530, 535] on p "**********" at bounding box center [565, 543] width 219 height 16
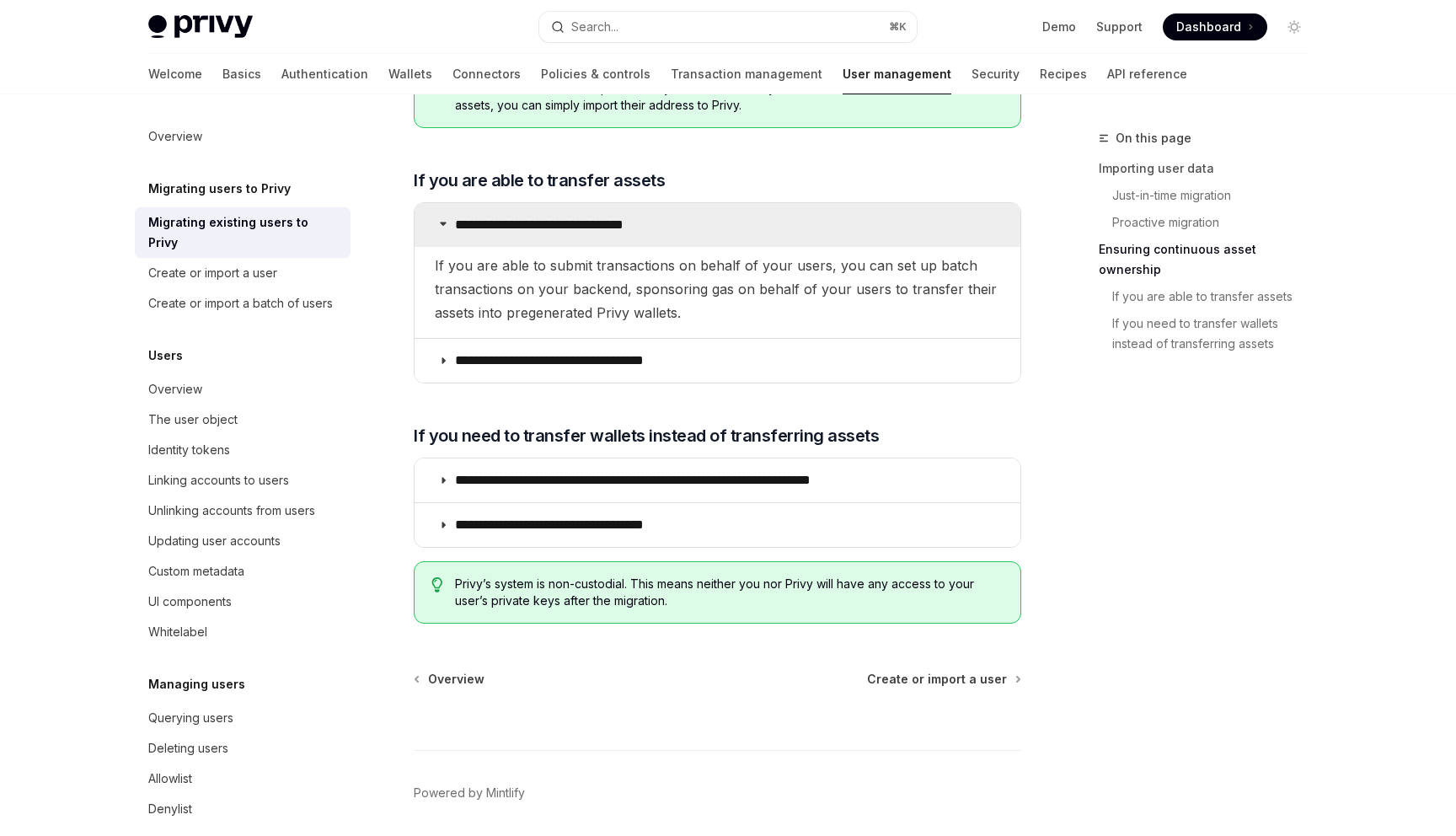
scroll to position [2056, 0]
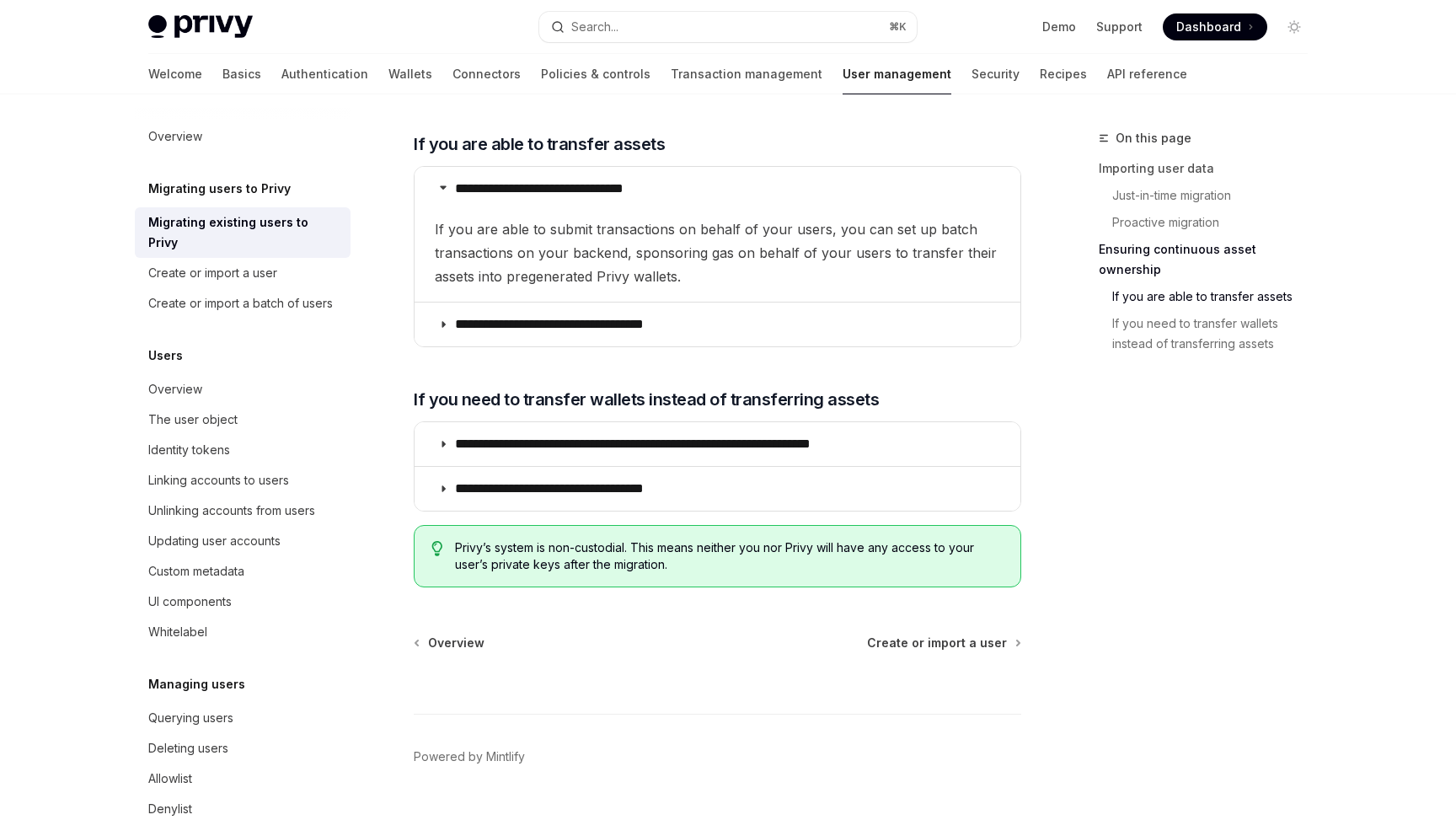
click at [560, 422] on div "**********" at bounding box center [717, 466] width 607 height 91
click at [219, 263] on div "Create or import a user" at bounding box center [212, 273] width 129 height 20
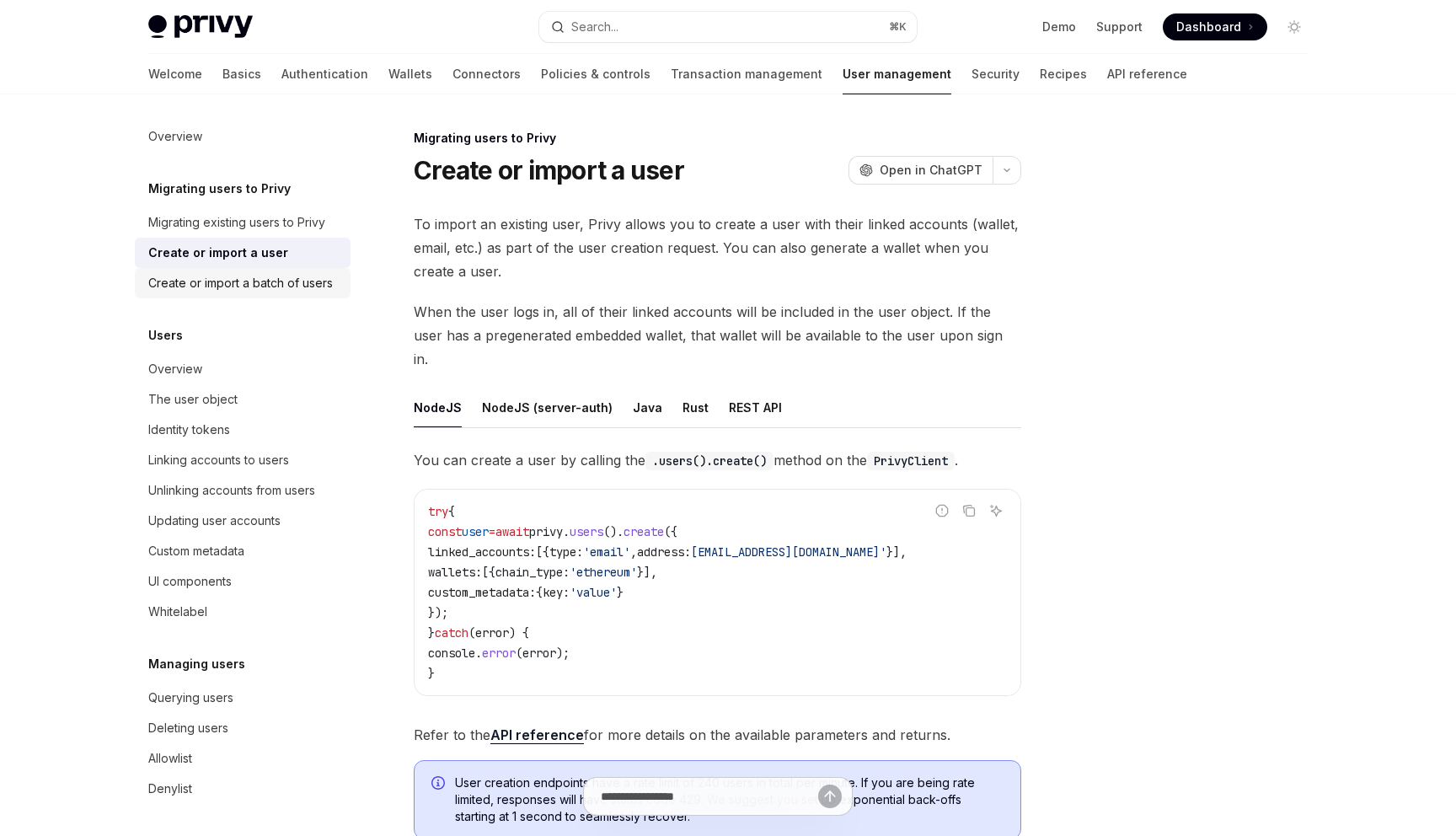
click at [197, 279] on div "Create or import a batch of users" at bounding box center [241, 284] width 185 height 20
type textarea "*"
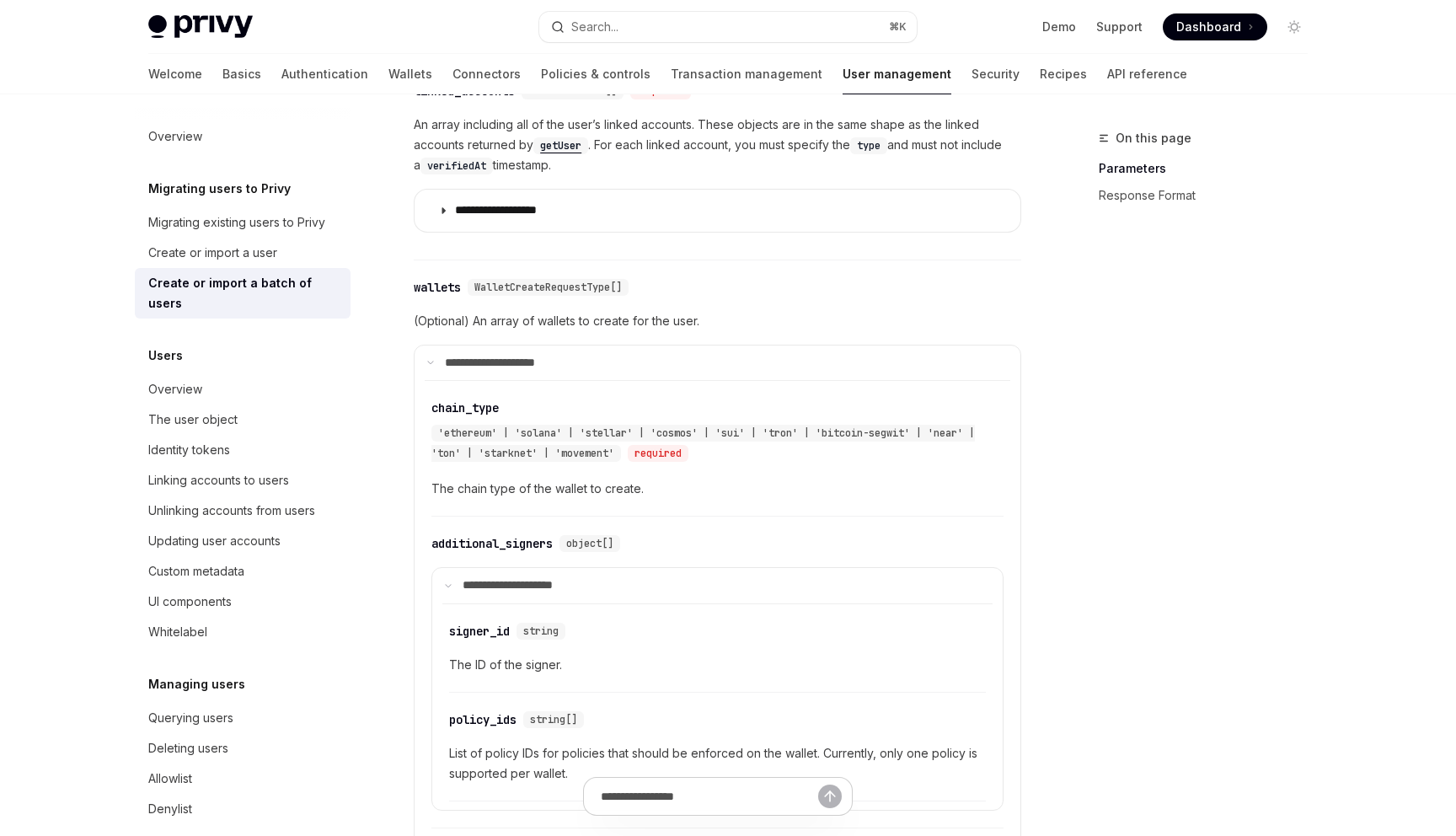
scroll to position [1364, 0]
